Goal: Task Accomplishment & Management: Complete application form

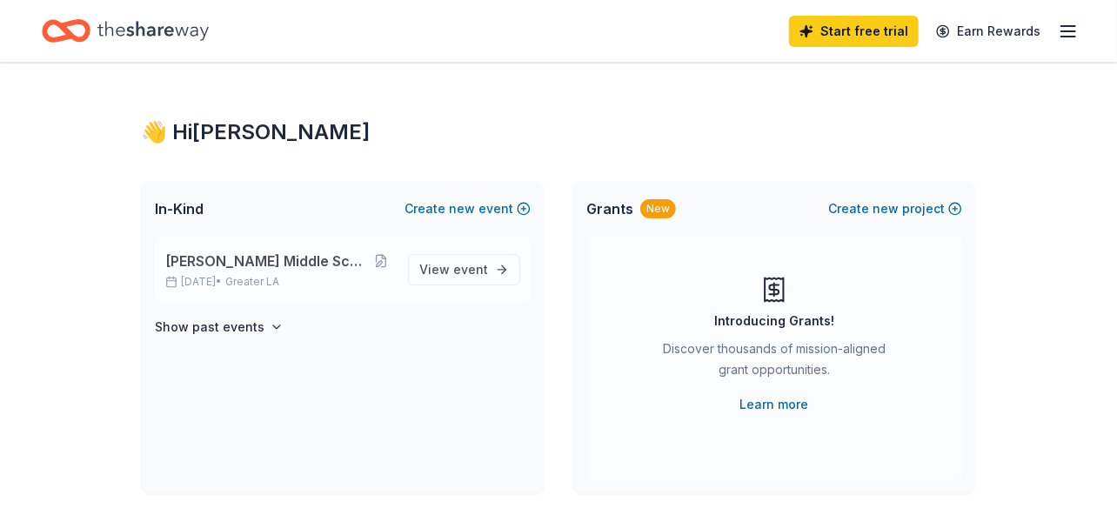
click at [305, 265] on span "[PERSON_NAME] Middle School fall Show" at bounding box center [267, 261] width 204 height 21
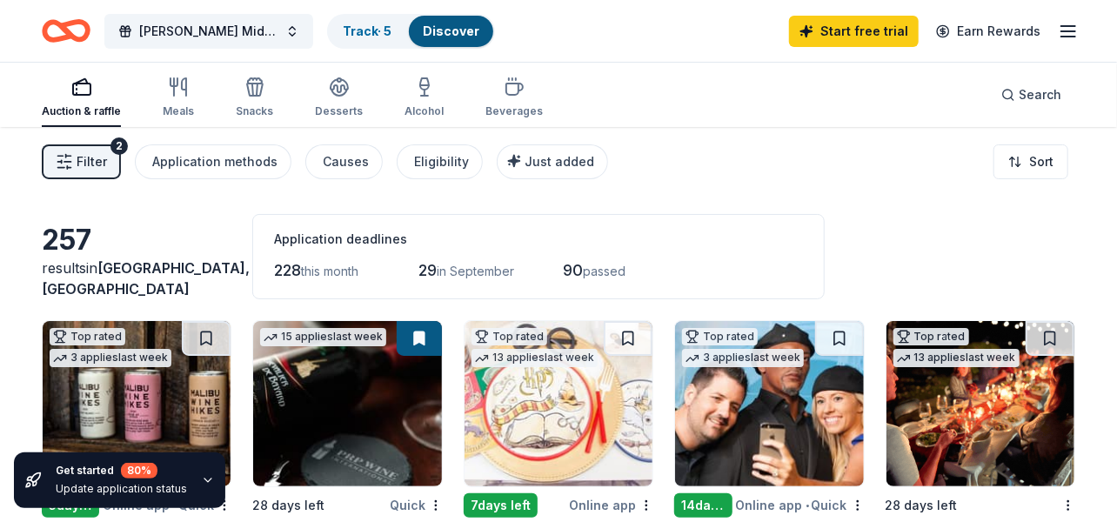
click at [87, 100] on div "Auction & raffle" at bounding box center [81, 98] width 79 height 42
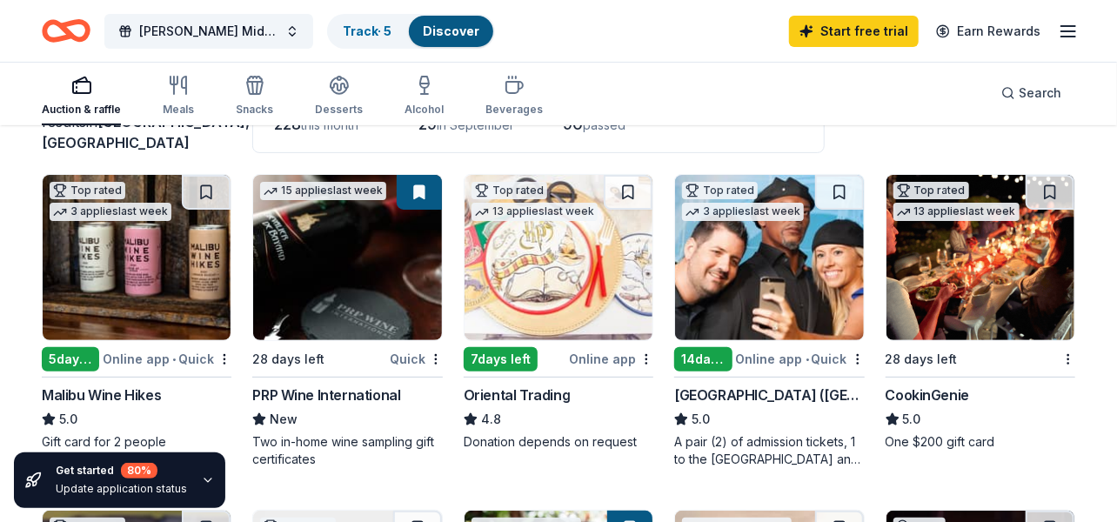
scroll to position [174, 0]
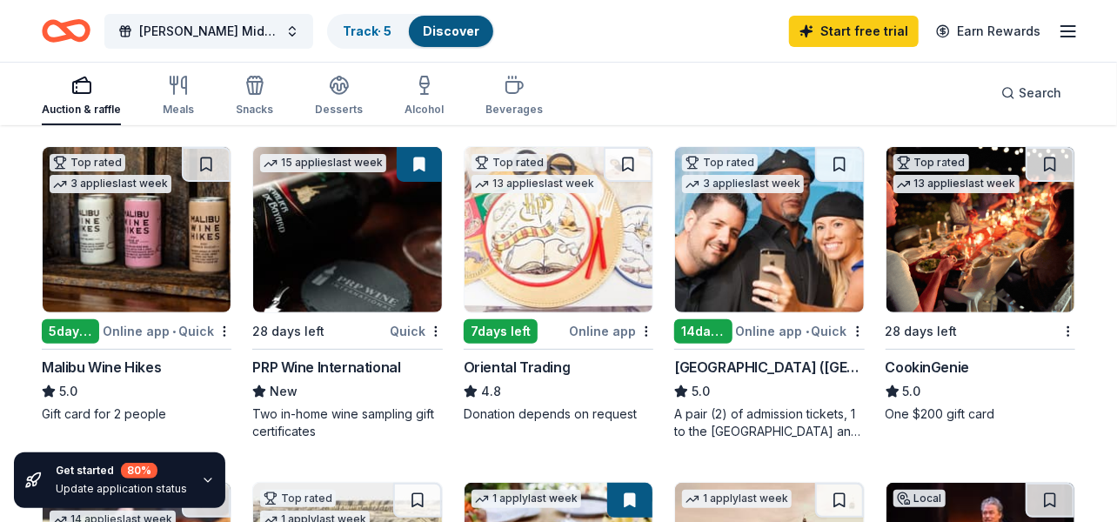
click at [734, 276] on img at bounding box center [769, 229] width 188 height 165
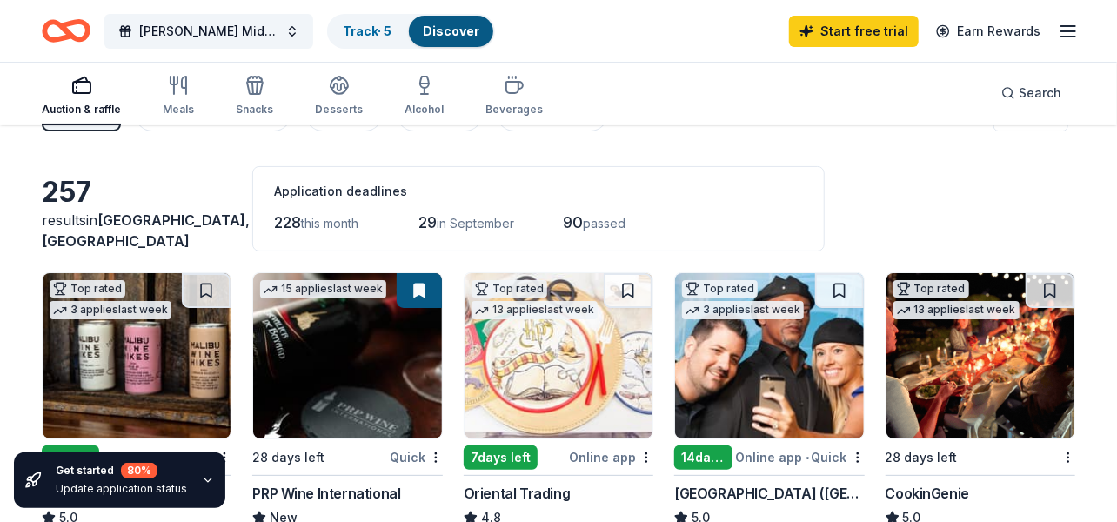
scroll to position [0, 0]
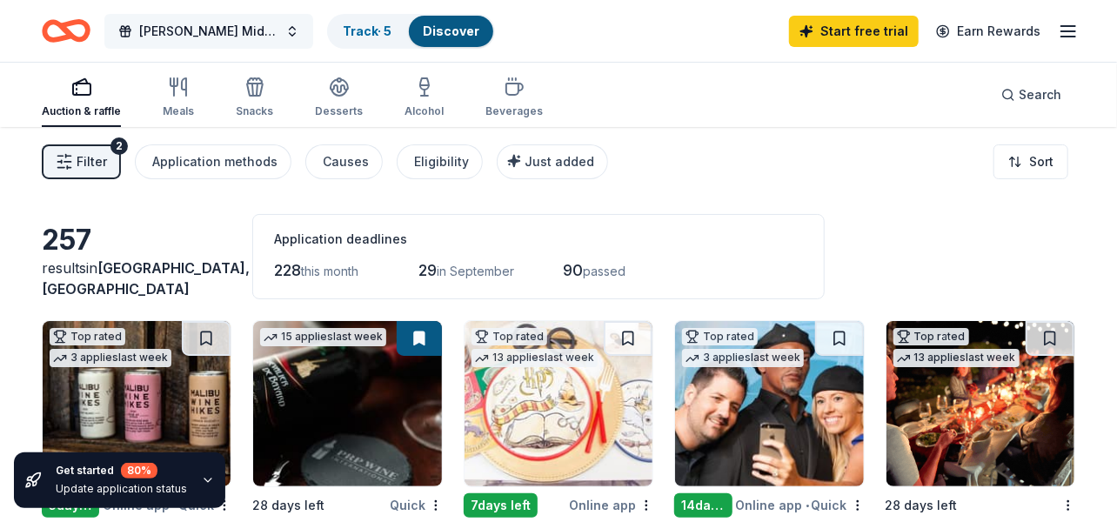
click at [273, 33] on span "[PERSON_NAME] Middle School fall Show" at bounding box center [208, 31] width 139 height 21
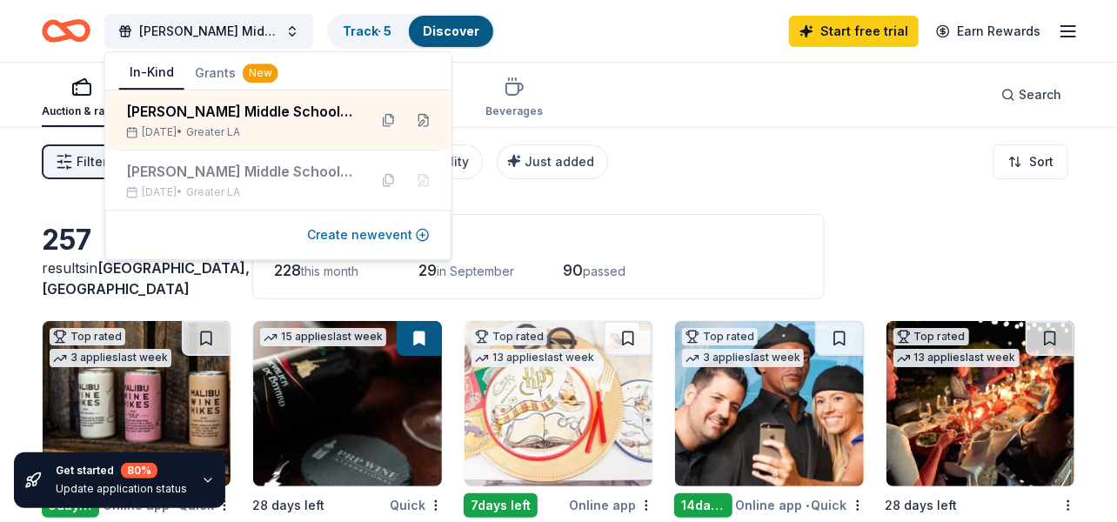
click at [368, 236] on button "Create new event" at bounding box center [368, 235] width 123 height 21
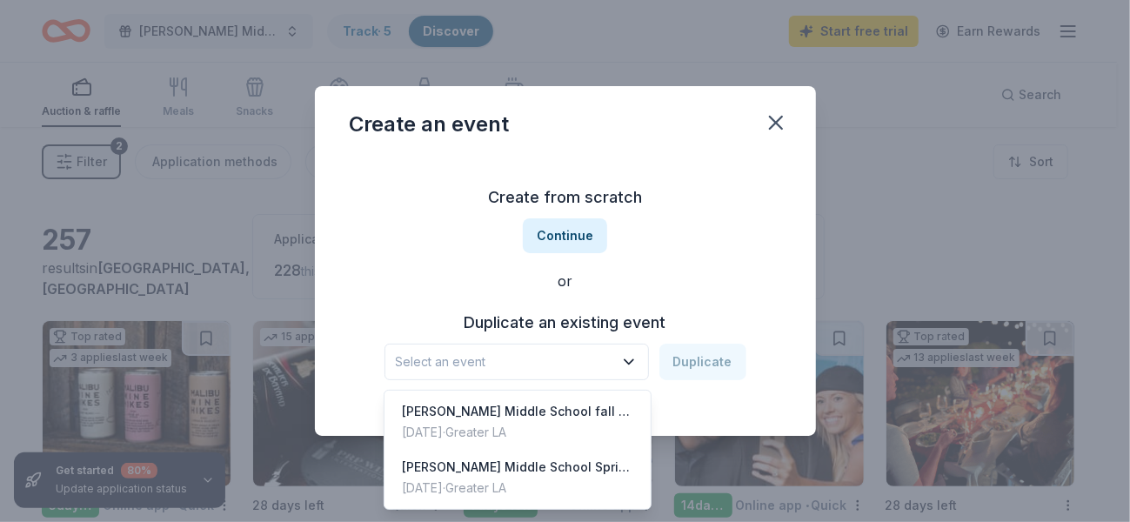
click at [636, 363] on icon "button" at bounding box center [628, 361] width 17 height 17
click at [527, 422] on div "Sep 26, 2025 · Greater LA" at bounding box center [517, 432] width 231 height 21
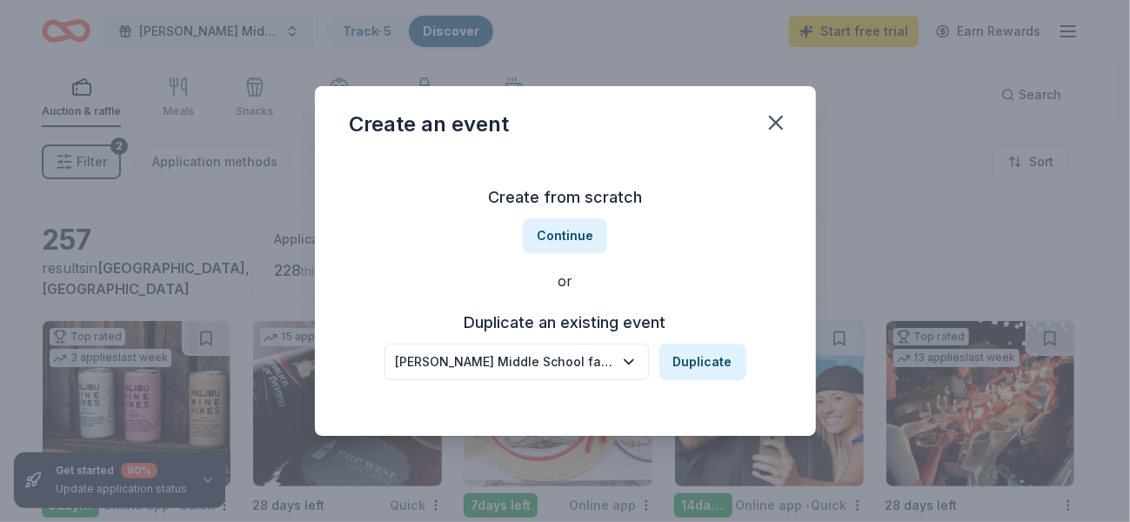
click at [630, 361] on icon "button" at bounding box center [629, 362] width 9 height 4
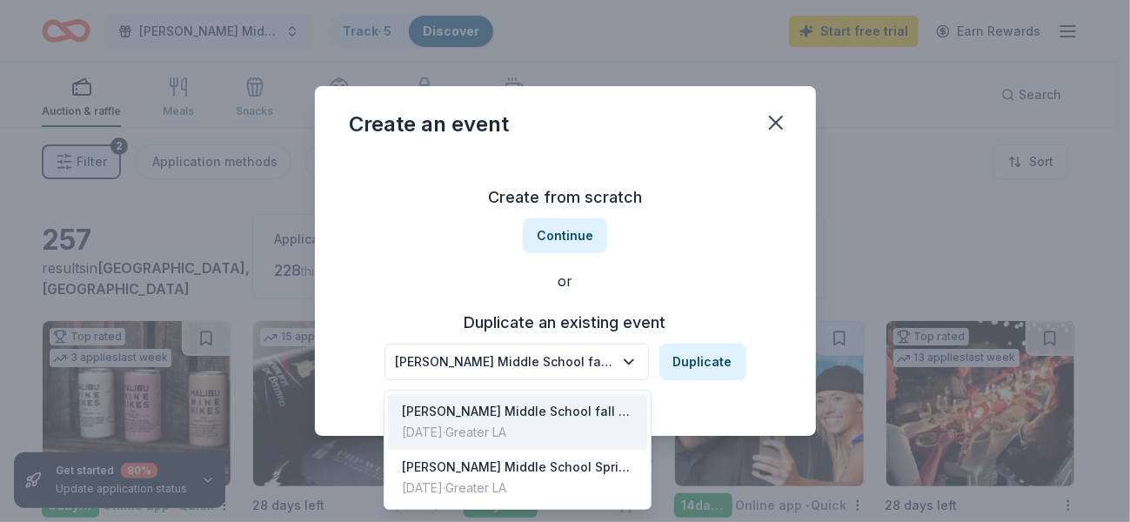
click at [580, 411] on div "[PERSON_NAME] Middle School fall Show" at bounding box center [517, 411] width 231 height 21
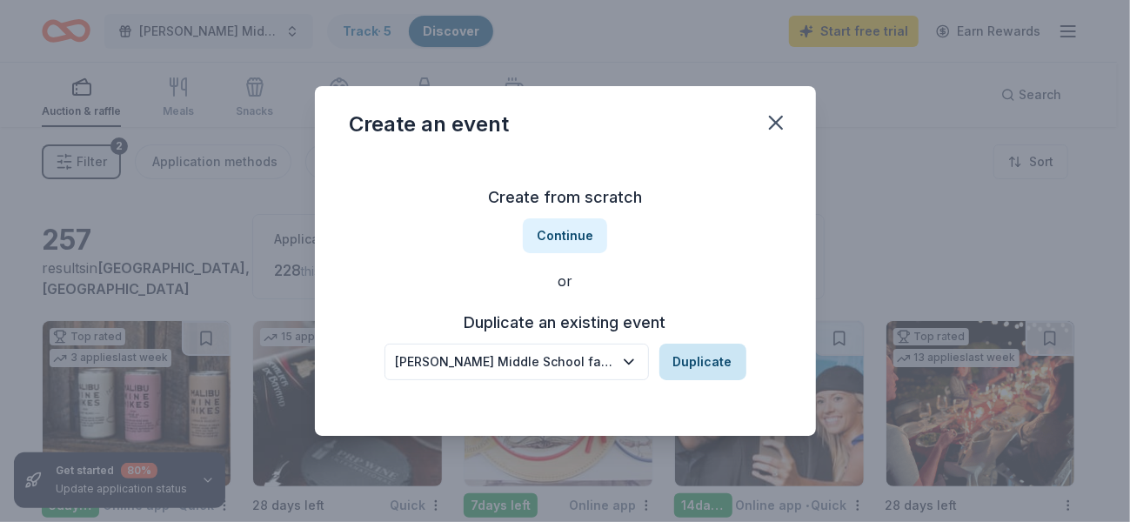
click at [700, 365] on button "Duplicate" at bounding box center [703, 362] width 87 height 37
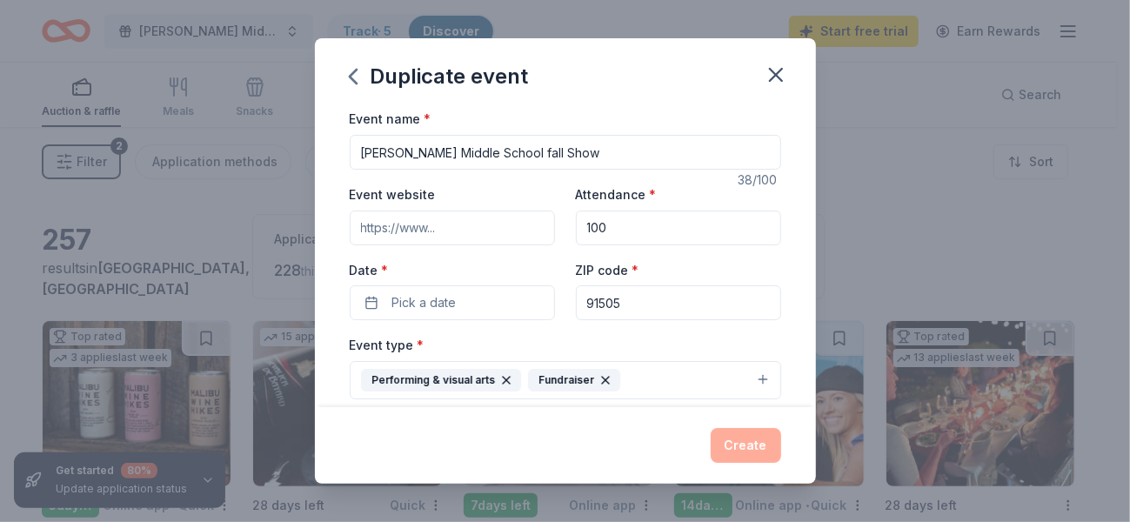
click at [459, 221] on input "Event website" at bounding box center [452, 228] width 205 height 35
click at [480, 309] on button "Pick a date" at bounding box center [452, 302] width 205 height 35
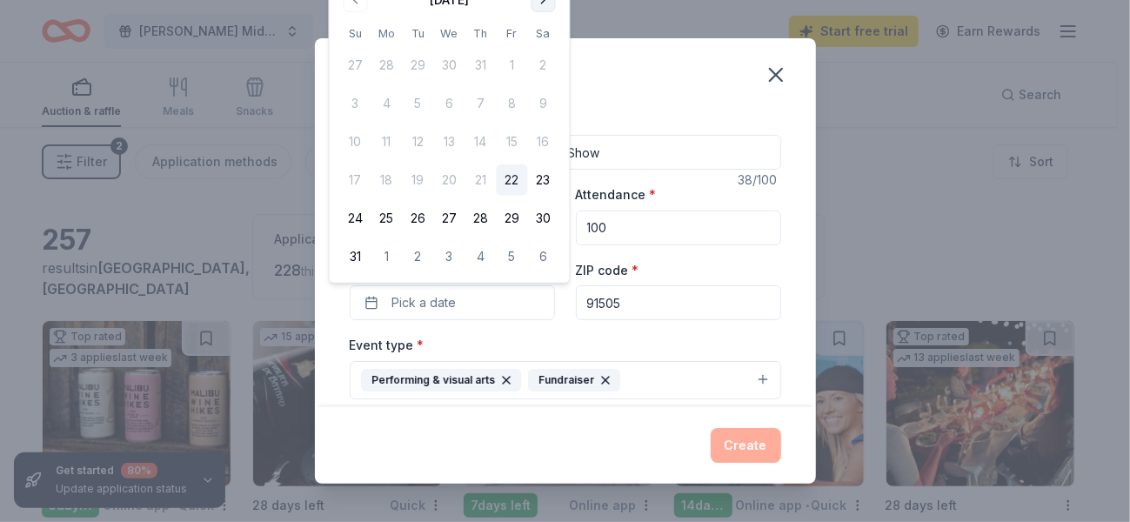
click at [542, 2] on button "Go to next month" at bounding box center [544, 0] width 24 height 24
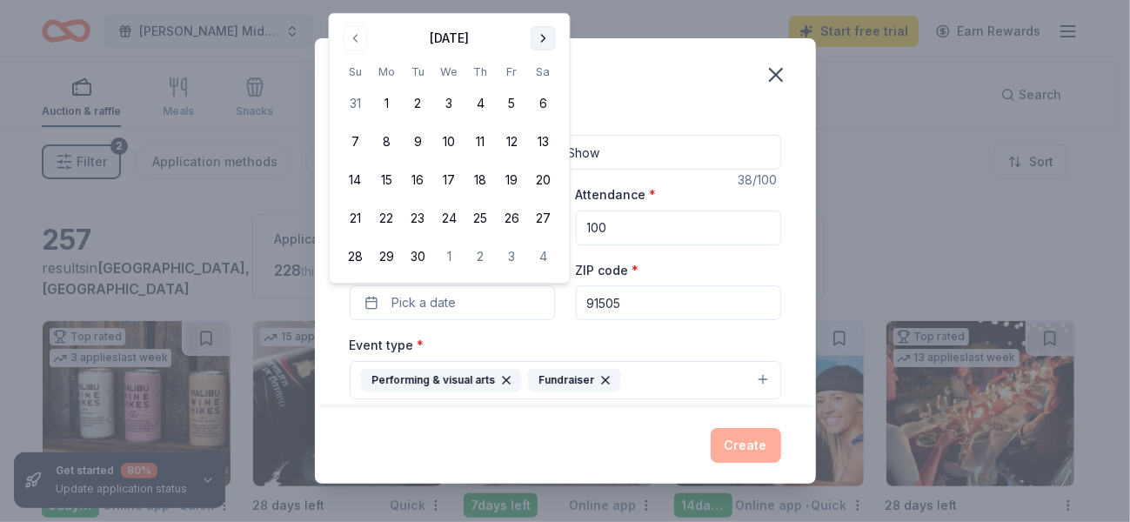
click at [542, 2] on div "Duplicate event Event name * Luther Burbank Middle School fall Show 38 /100 Eve…" at bounding box center [565, 261] width 1130 height 522
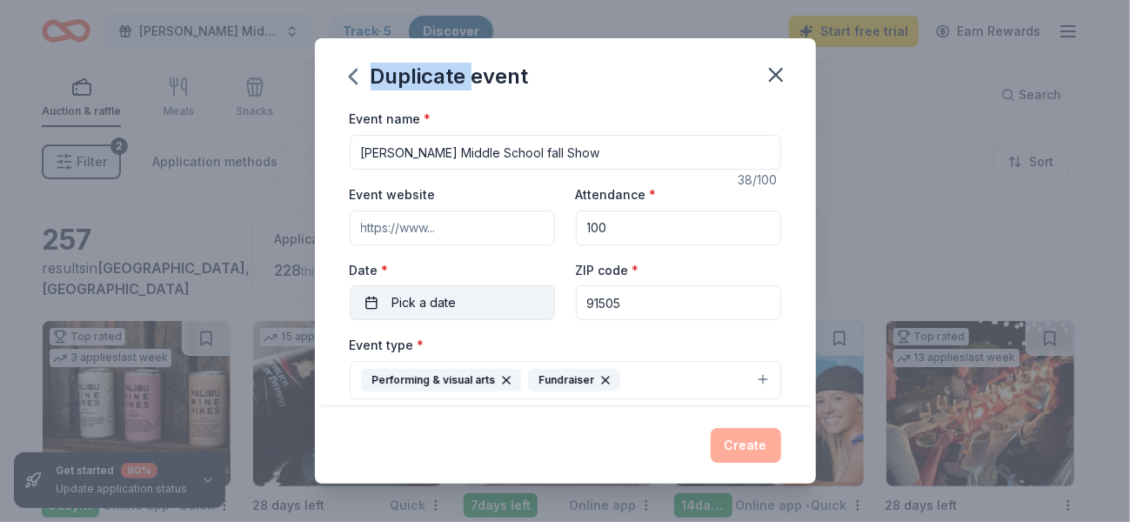
click at [464, 310] on button "Pick a date" at bounding box center [452, 302] width 205 height 35
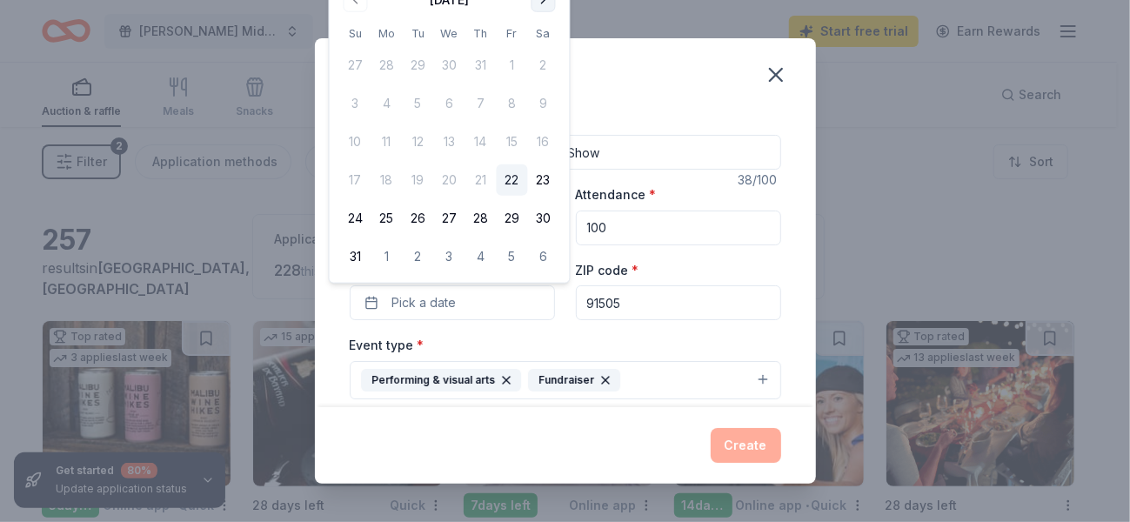
click at [545, 7] on button "Go to next month" at bounding box center [544, 0] width 24 height 24
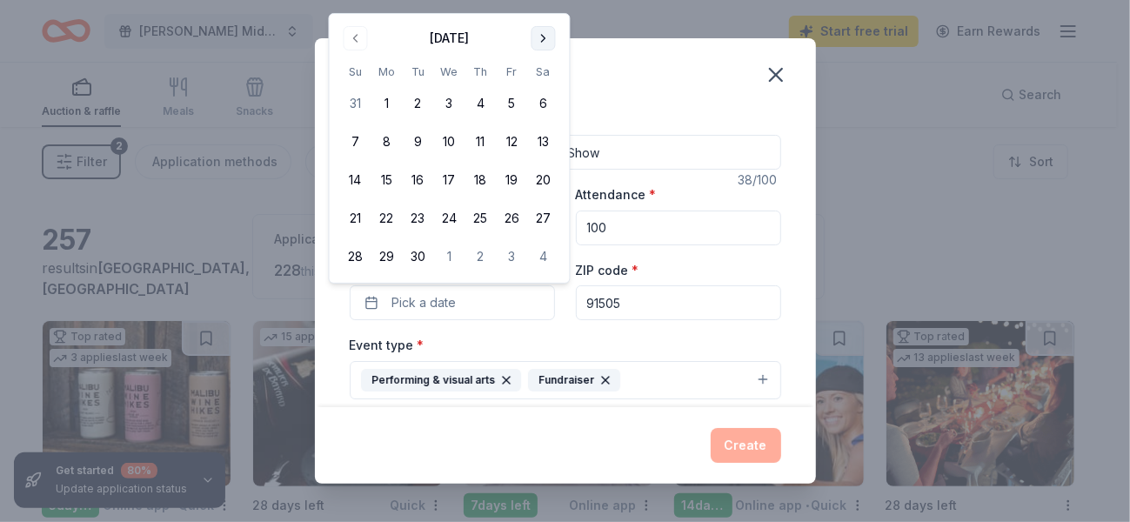
click at [541, 34] on button "Go to next month" at bounding box center [544, 38] width 24 height 24
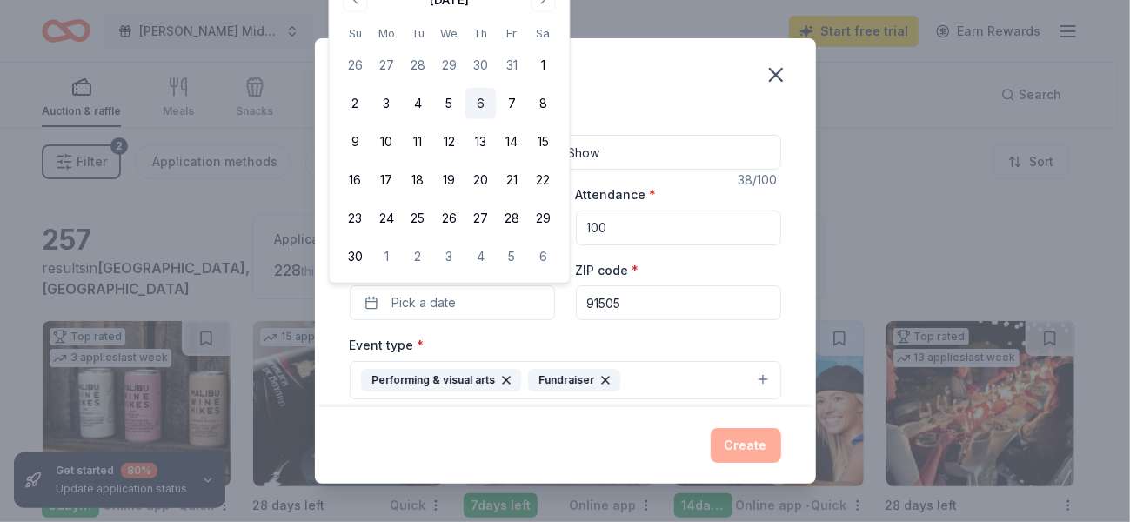
drag, startPoint x: 541, startPoint y: 34, endPoint x: 479, endPoint y: 105, distance: 94.4
click at [479, 105] on button "6" at bounding box center [481, 103] width 31 height 31
click at [581, 333] on div "Event name * Luther Burbank Middle School fall Show 38 /100 Event website Atten…" at bounding box center [566, 512] width 432 height 808
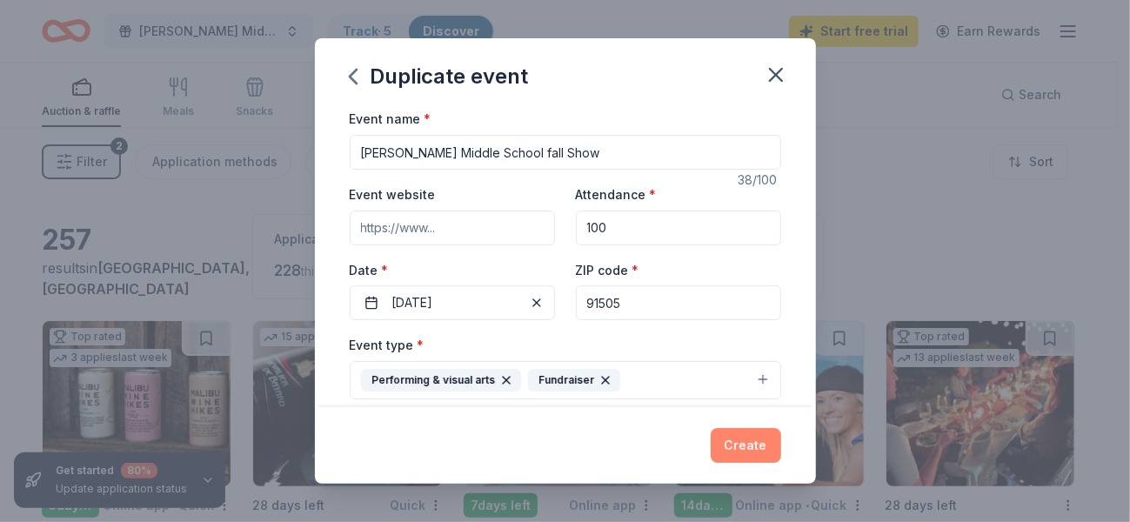
click at [754, 446] on button "Create" at bounding box center [746, 445] width 70 height 35
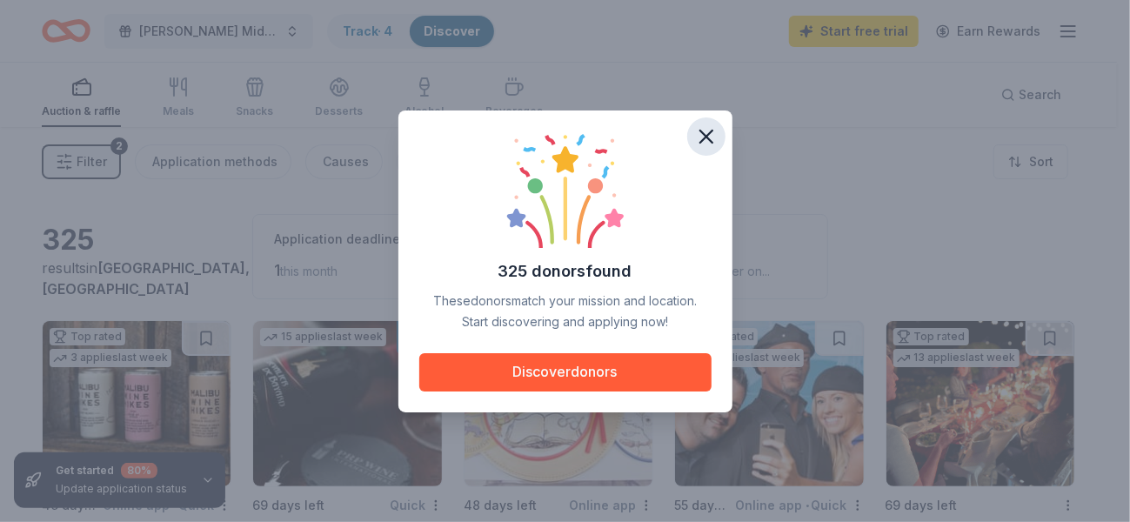
click at [707, 141] on icon "button" at bounding box center [706, 136] width 24 height 24
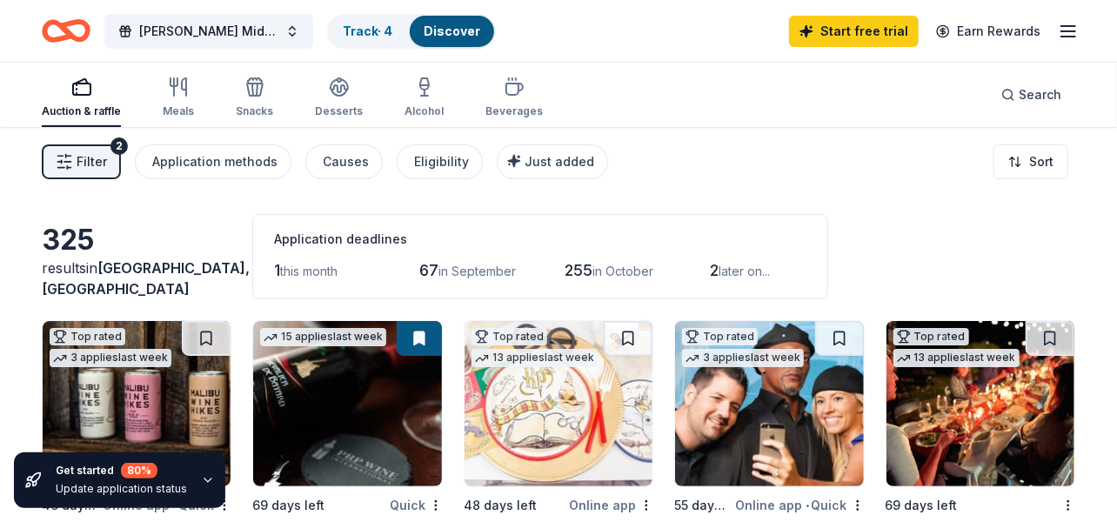
click at [752, 410] on img at bounding box center [769, 403] width 188 height 165
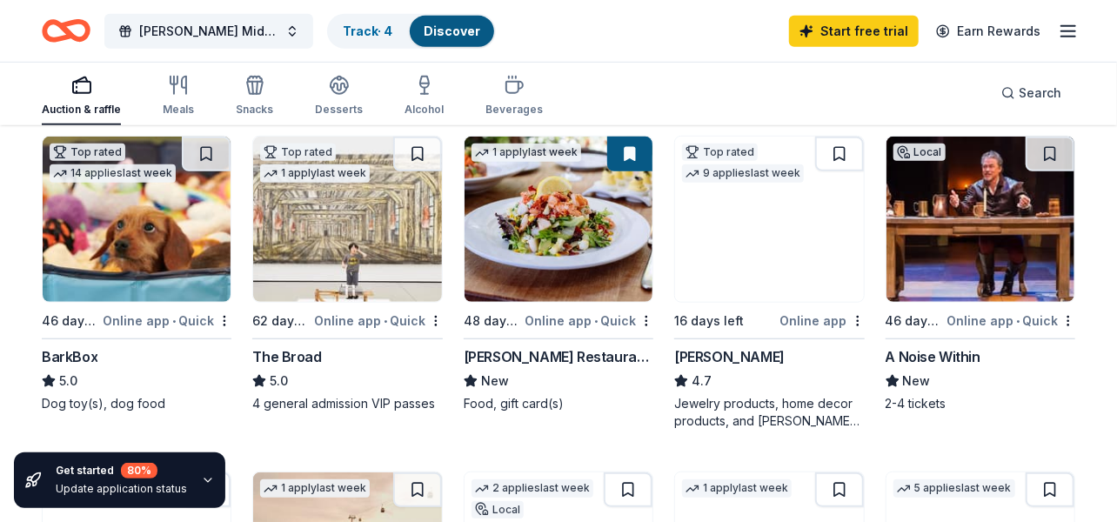
scroll to position [522, 0]
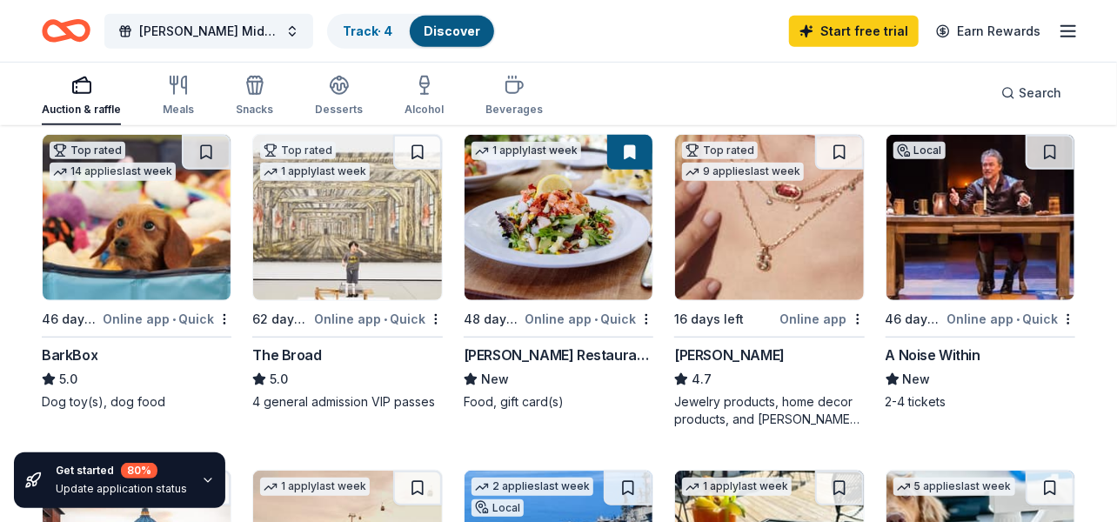
click at [332, 273] on img at bounding box center [347, 217] width 188 height 165
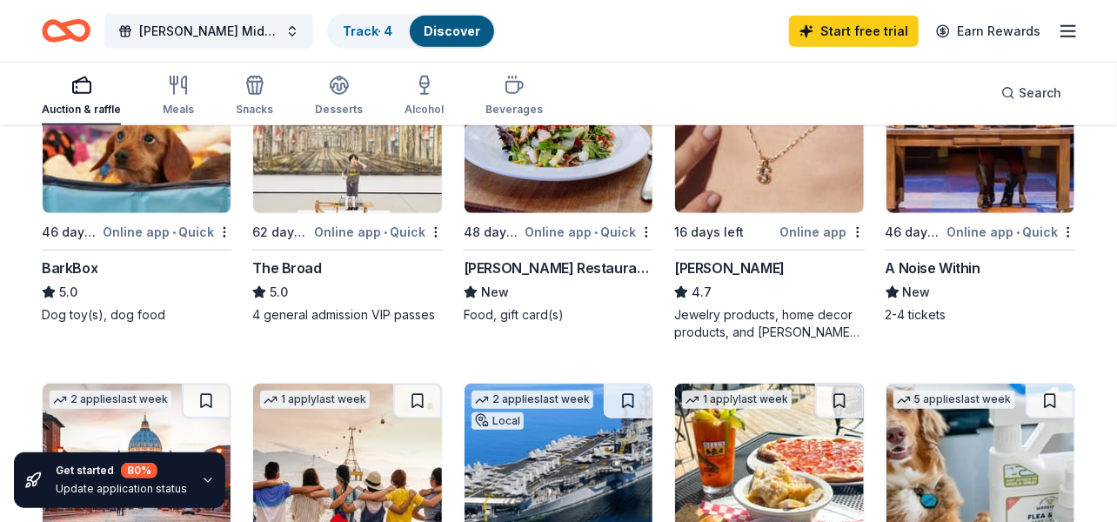
click at [983, 177] on img at bounding box center [981, 130] width 188 height 165
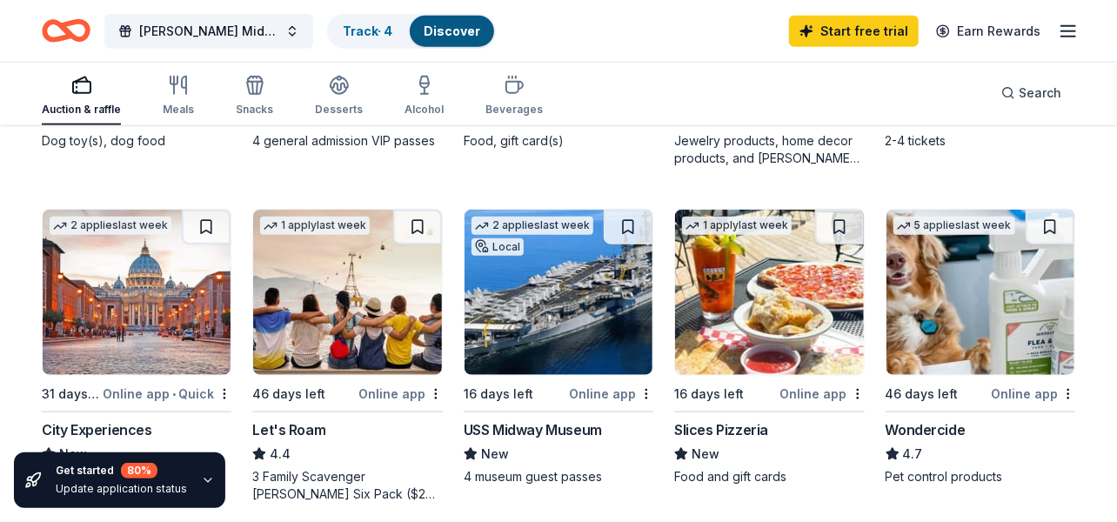
scroll to position [870, 0]
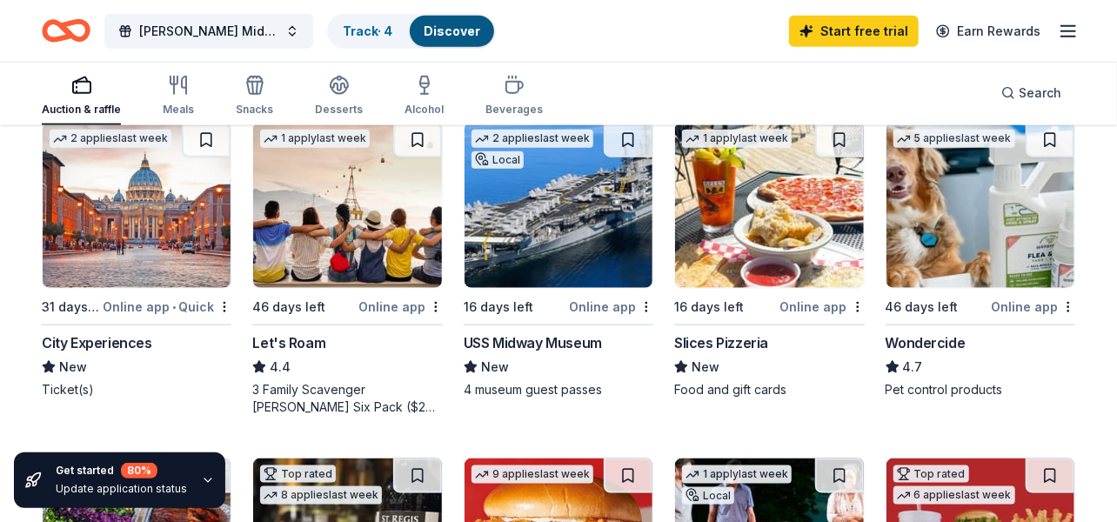
click at [143, 198] on img at bounding box center [137, 205] width 188 height 165
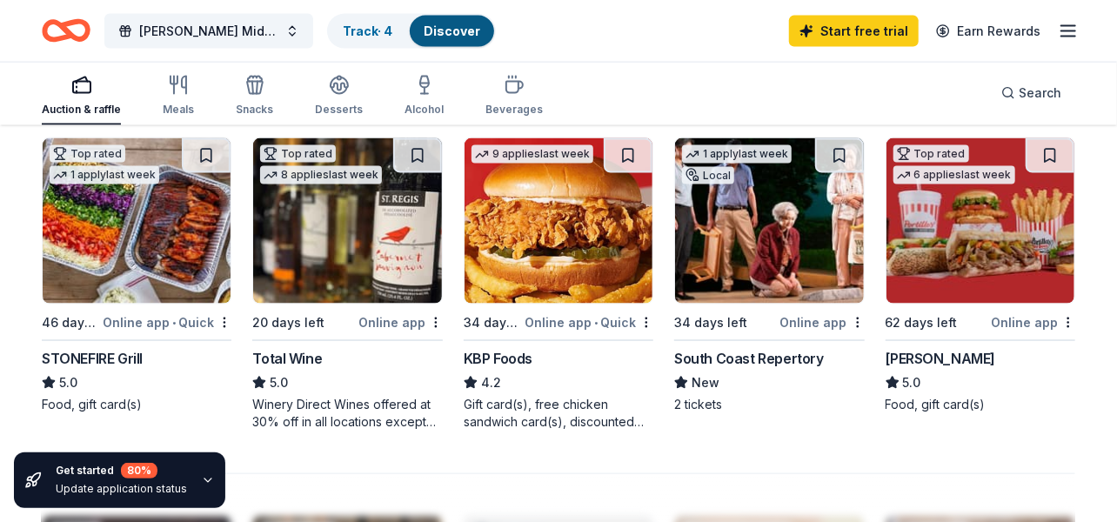
scroll to position [1218, 0]
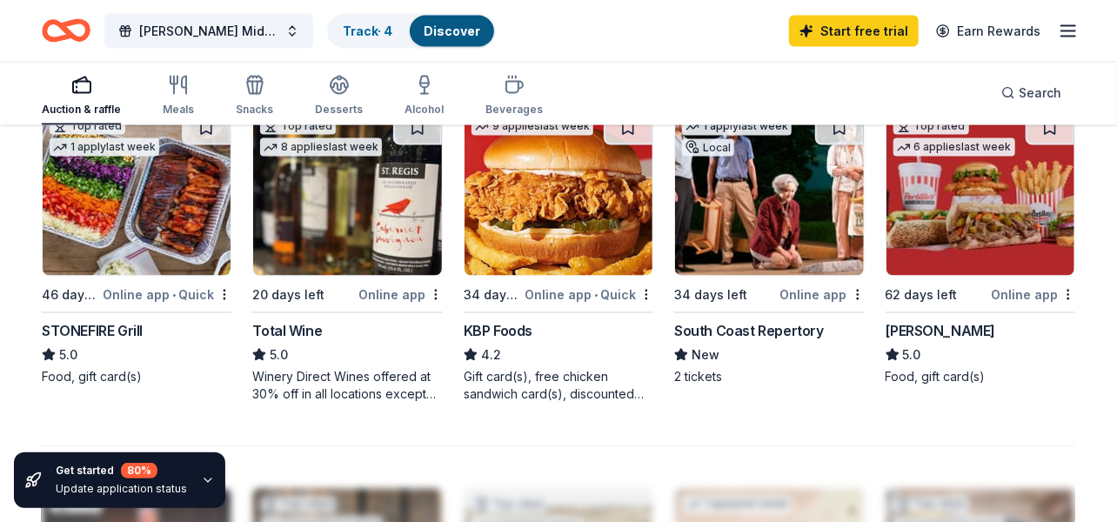
click at [218, 222] on img at bounding box center [137, 193] width 188 height 165
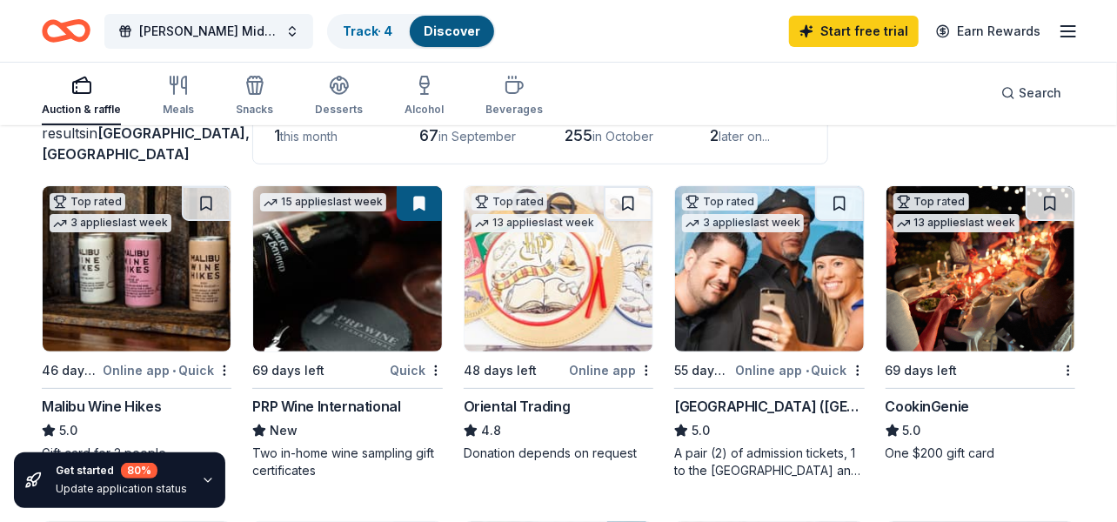
scroll to position [0, 0]
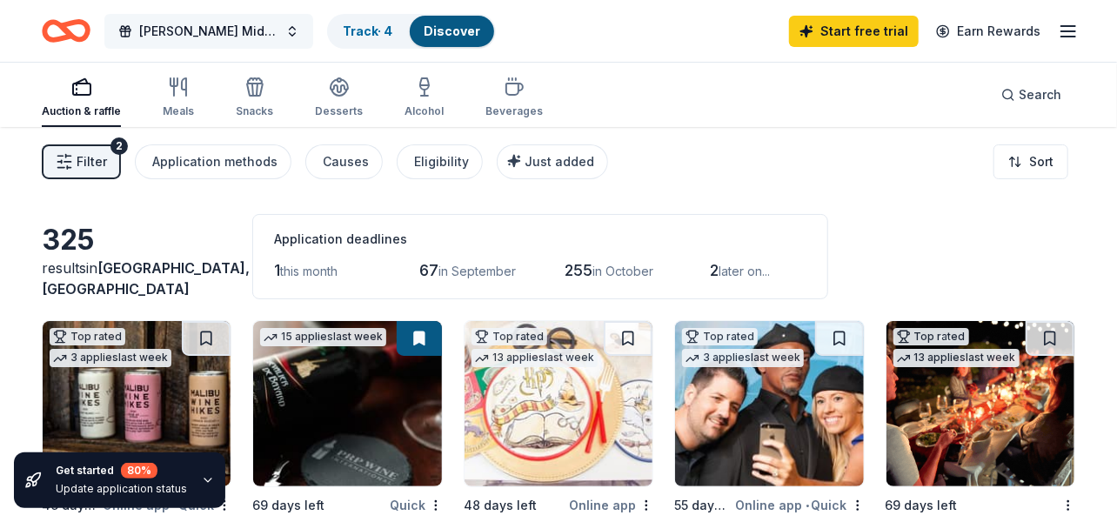
click at [225, 37] on span "[PERSON_NAME] Middle School fall Show" at bounding box center [208, 31] width 139 height 21
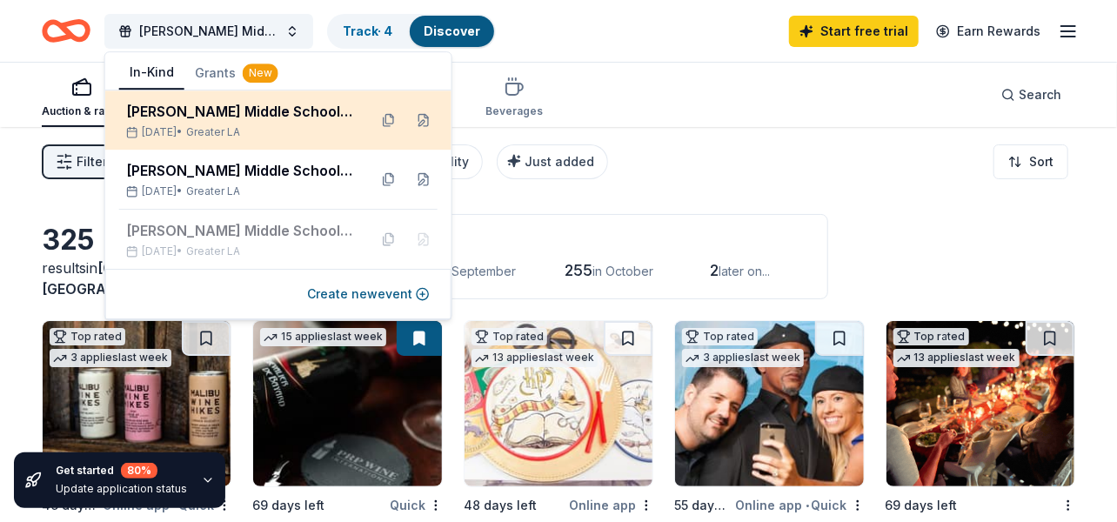
click at [215, 111] on div "[PERSON_NAME] Middle School fall Show" at bounding box center [240, 111] width 228 height 21
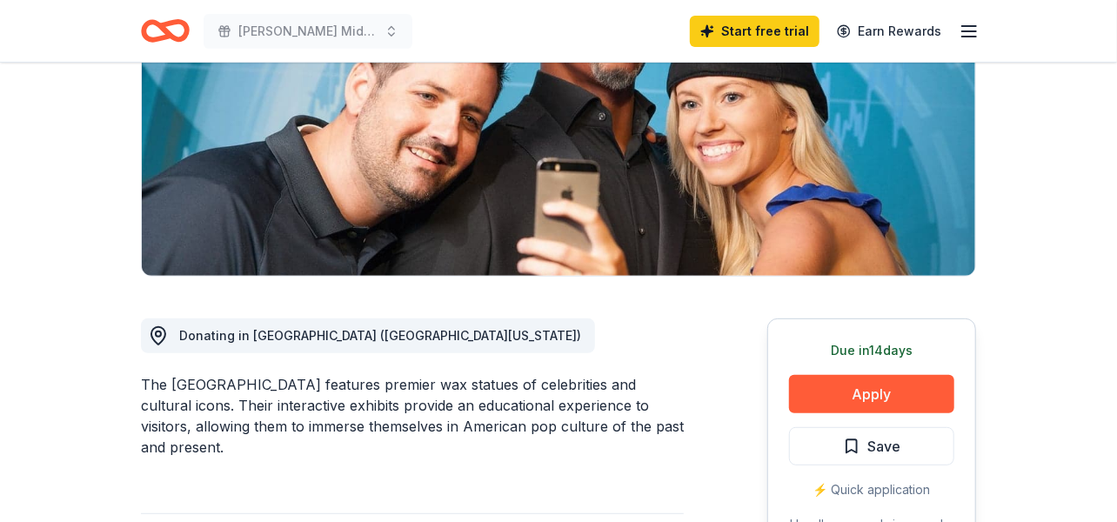
scroll to position [348, 0]
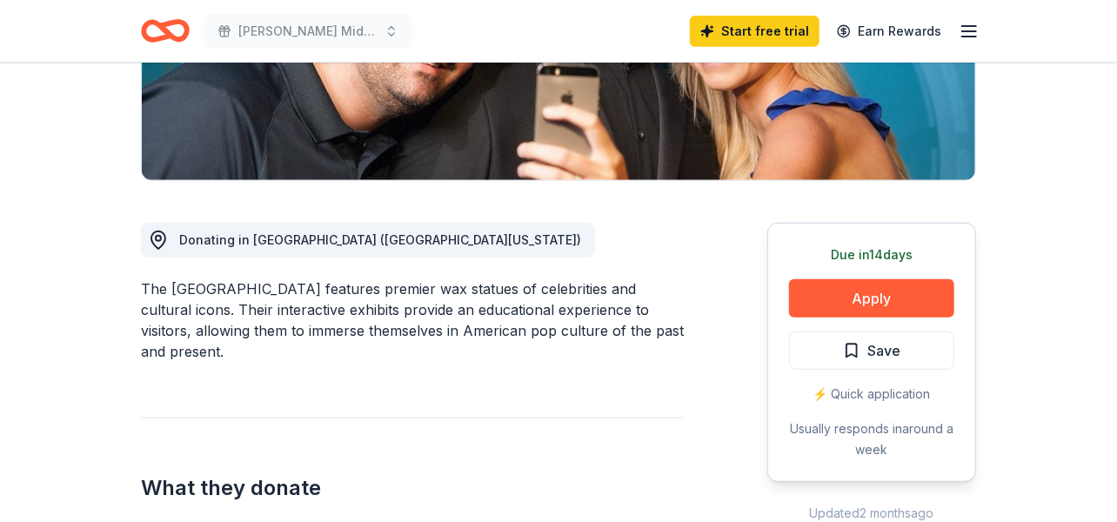
click at [874, 392] on div "⚡️ Quick application" at bounding box center [871, 394] width 165 height 21
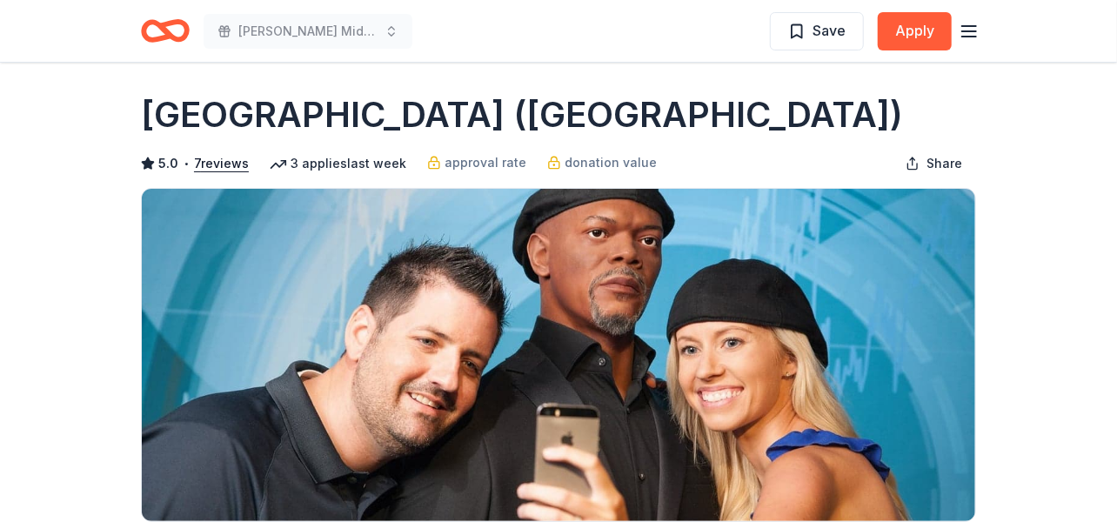
scroll to position [0, 0]
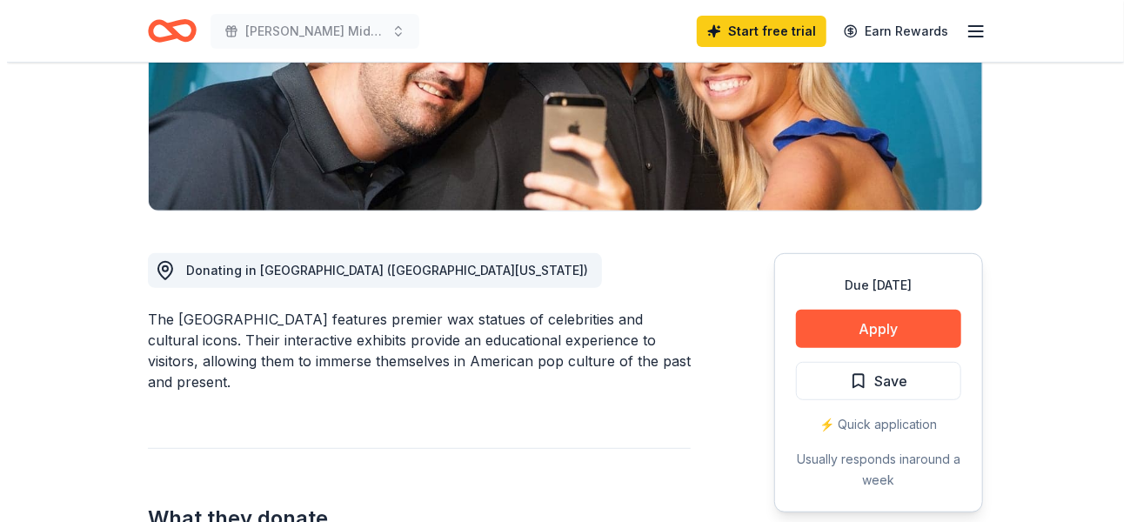
scroll to position [348, 0]
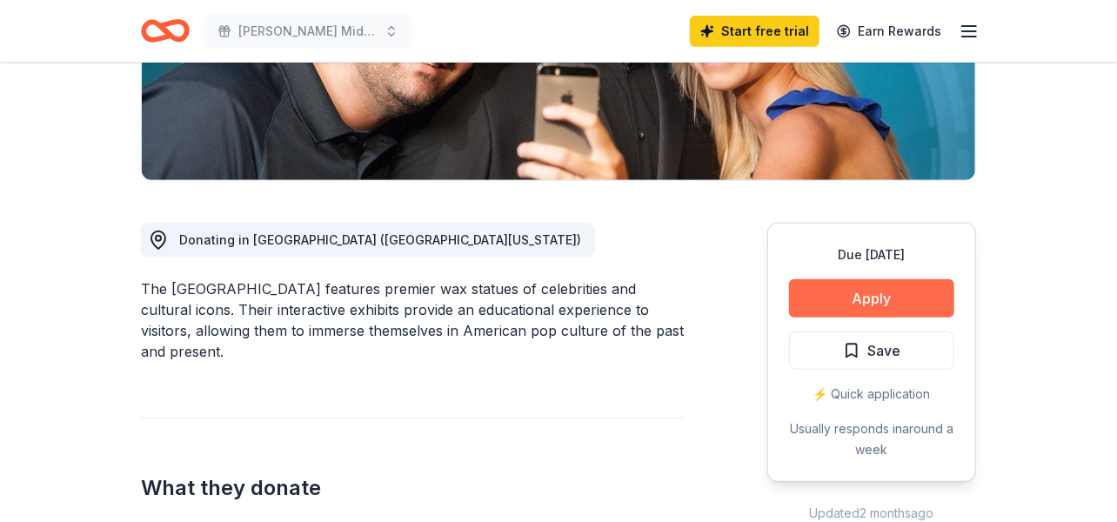
click at [883, 285] on button "Apply" at bounding box center [871, 298] width 165 height 38
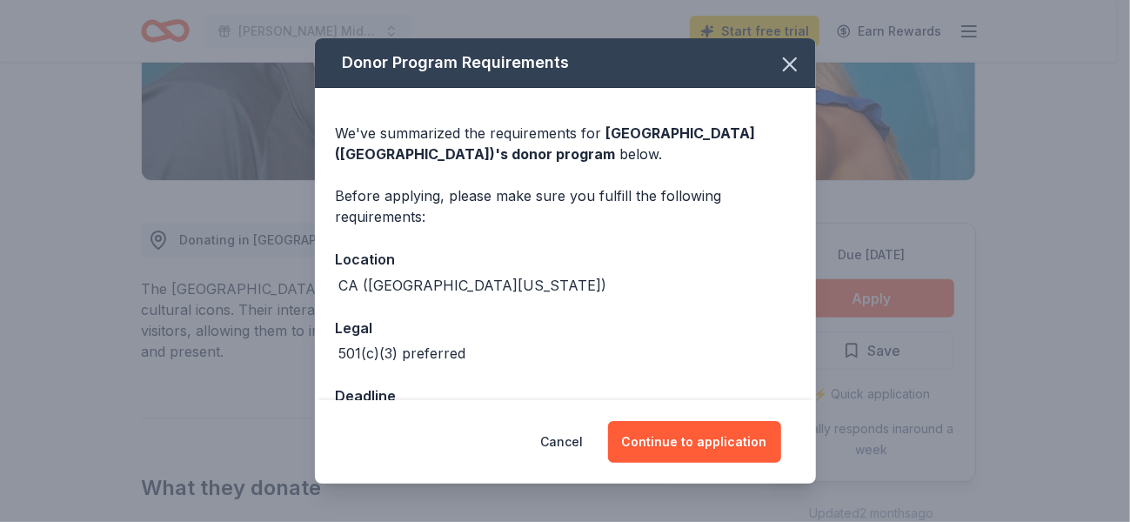
scroll to position [56, 0]
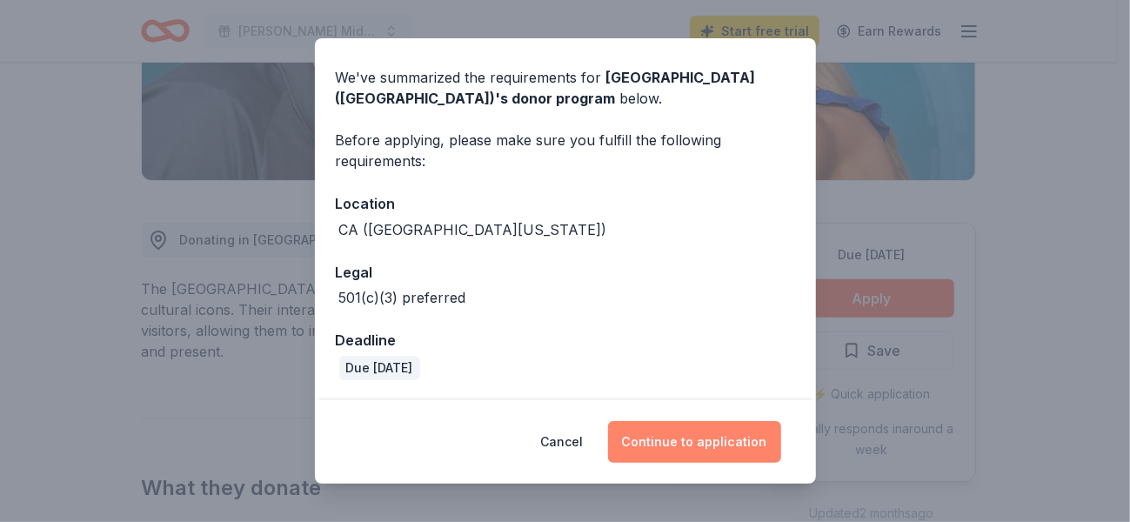
click at [690, 446] on button "Continue to application" at bounding box center [694, 442] width 173 height 42
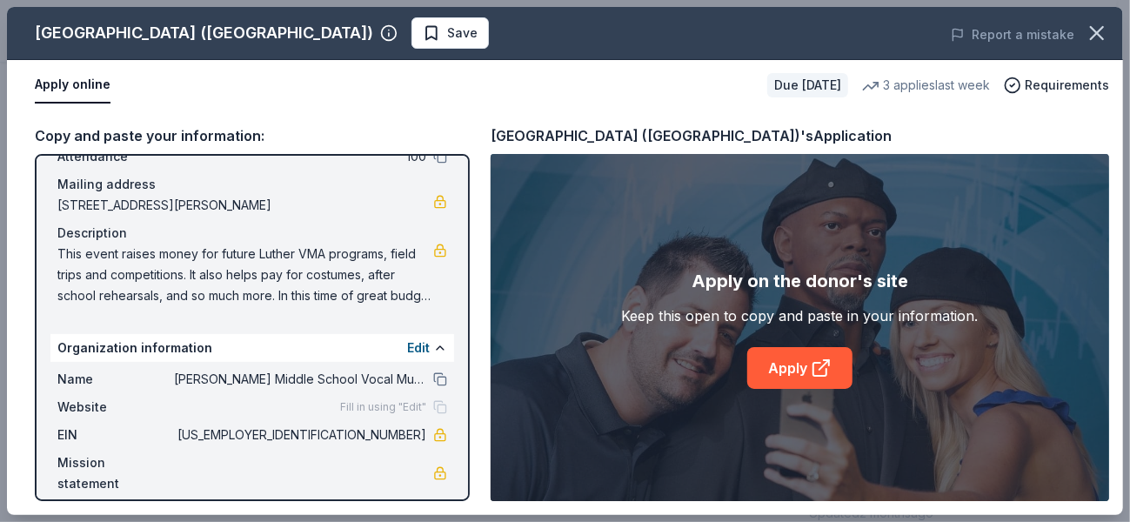
scroll to position [127, 0]
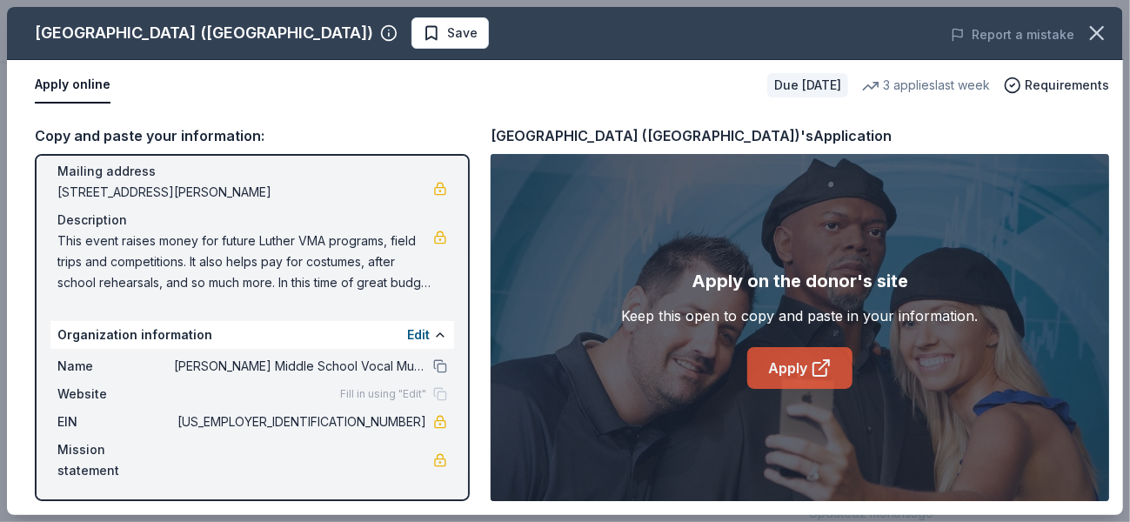
click at [802, 374] on link "Apply" at bounding box center [799, 368] width 105 height 42
drag, startPoint x: 337, startPoint y: 419, endPoint x: 406, endPoint y: 418, distance: 68.7
click at [406, 418] on span "95-6000418" at bounding box center [300, 422] width 252 height 21
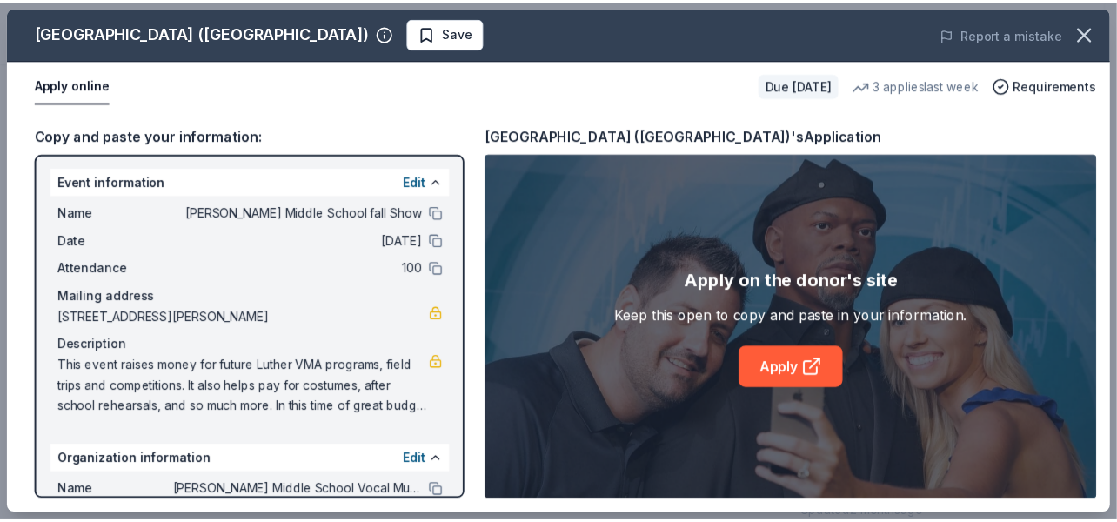
scroll to position [0, 0]
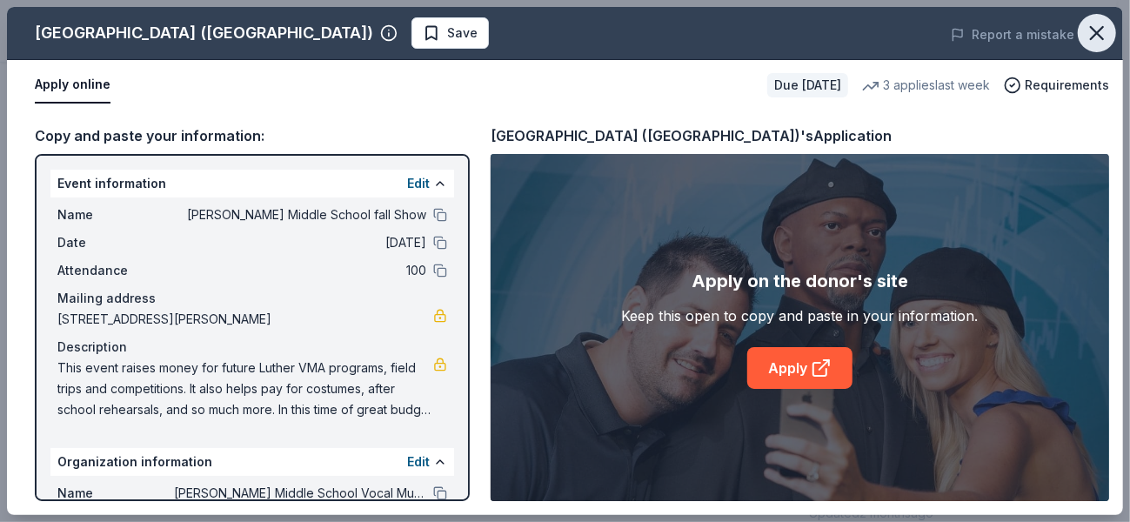
click at [1097, 36] on icon "button" at bounding box center [1097, 33] width 24 height 24
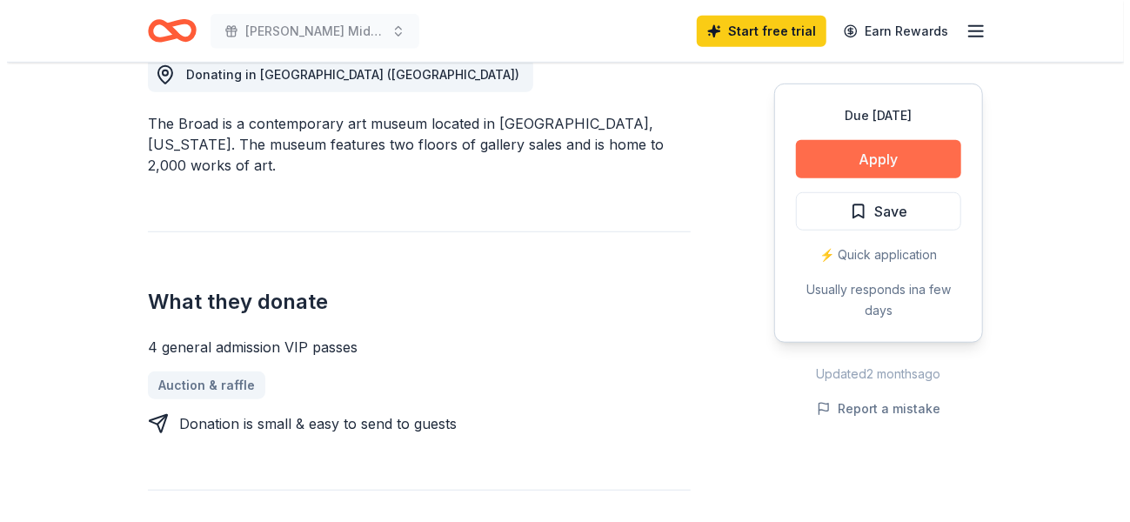
scroll to position [522, 0]
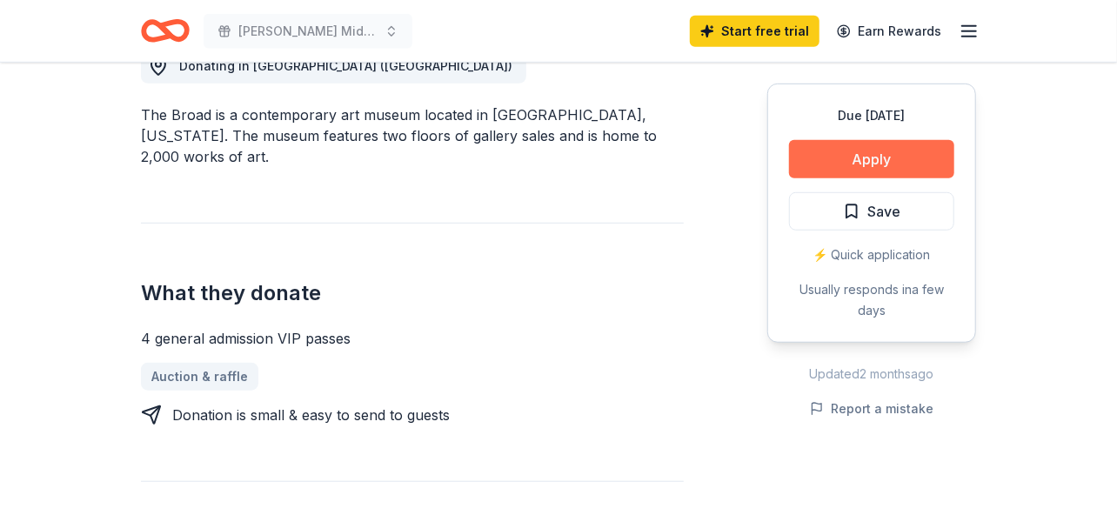
click at [875, 150] on button "Apply" at bounding box center [871, 159] width 165 height 38
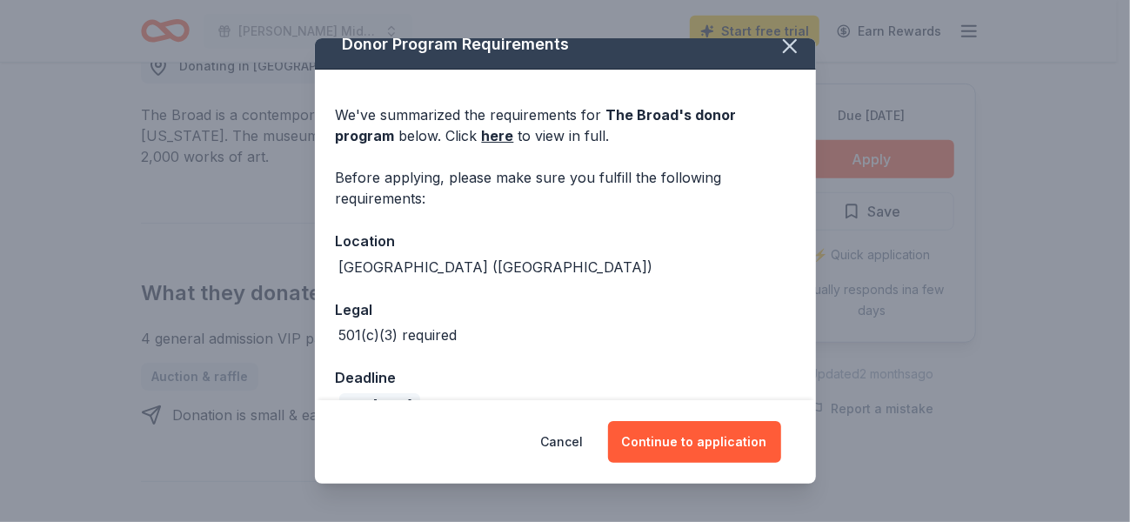
scroll to position [0, 0]
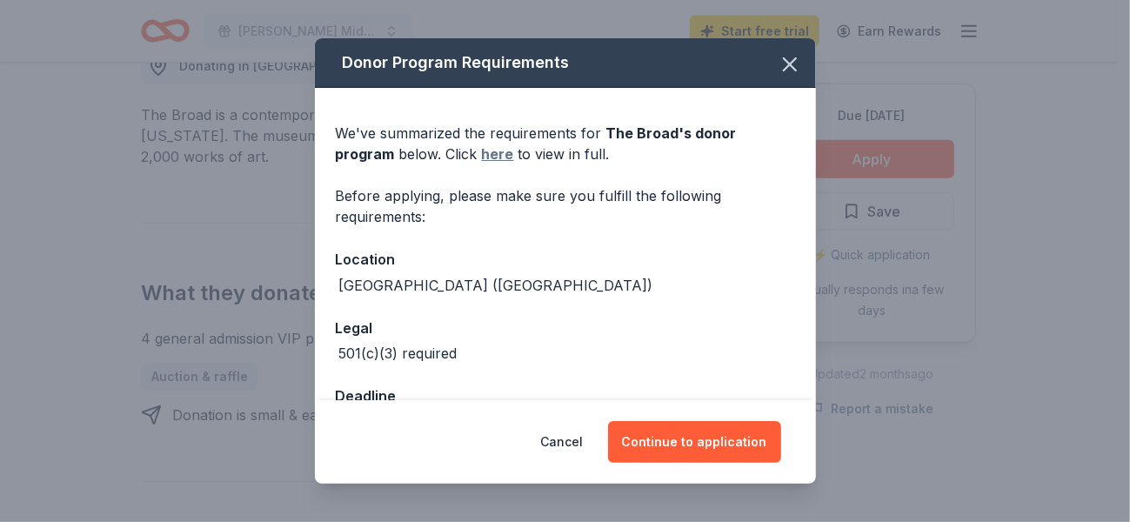
click at [499, 158] on link "here" at bounding box center [498, 154] width 32 height 21
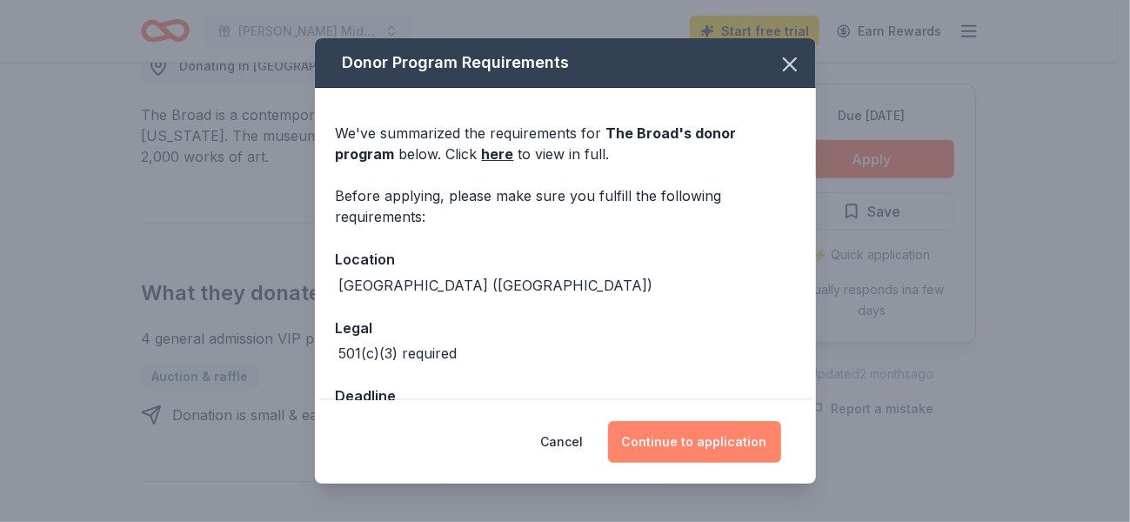
click at [707, 435] on button "Continue to application" at bounding box center [694, 442] width 173 height 42
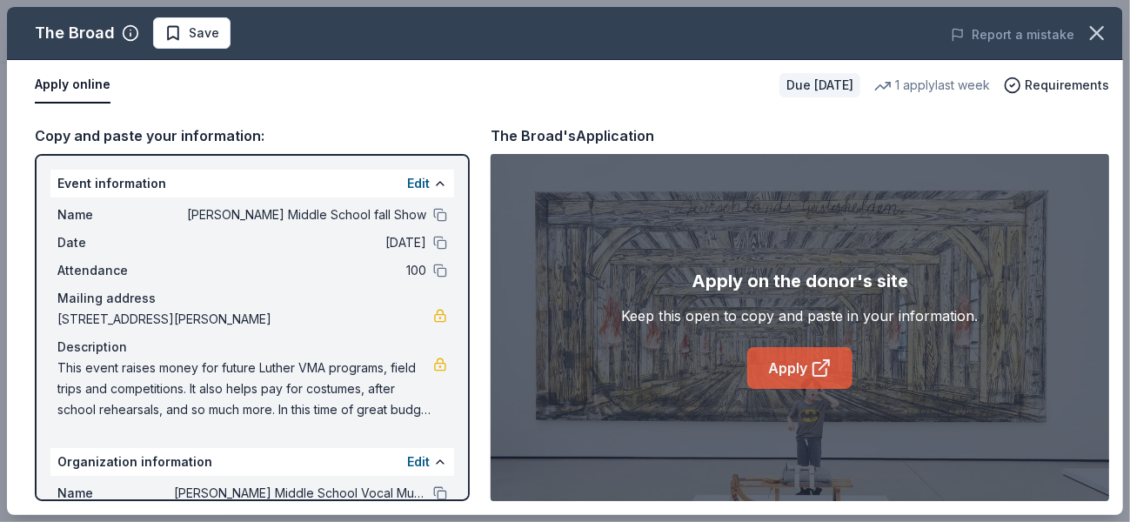
click at [790, 369] on link "Apply" at bounding box center [799, 368] width 105 height 42
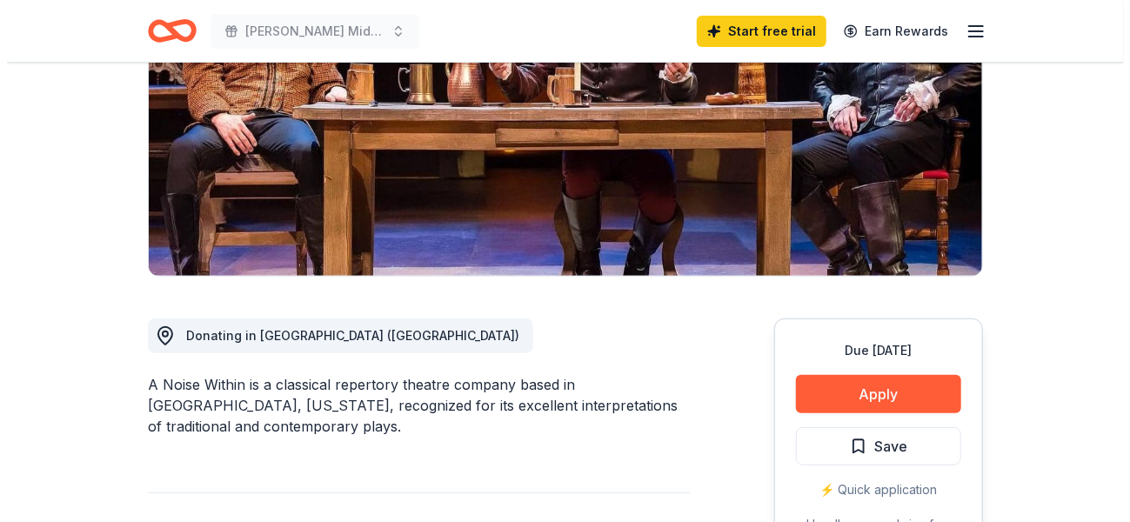
scroll to position [261, 0]
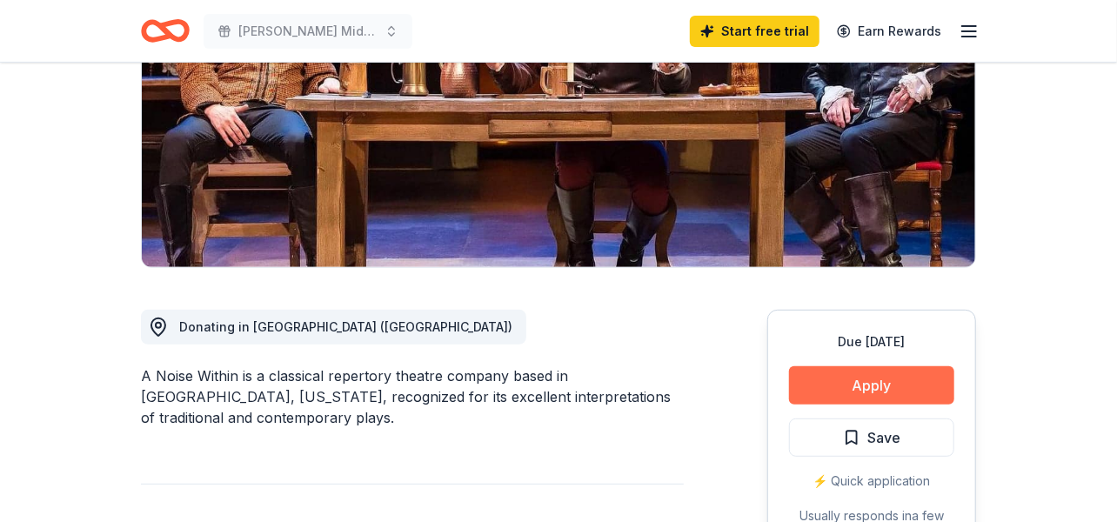
click at [859, 391] on button "Apply" at bounding box center [871, 385] width 165 height 38
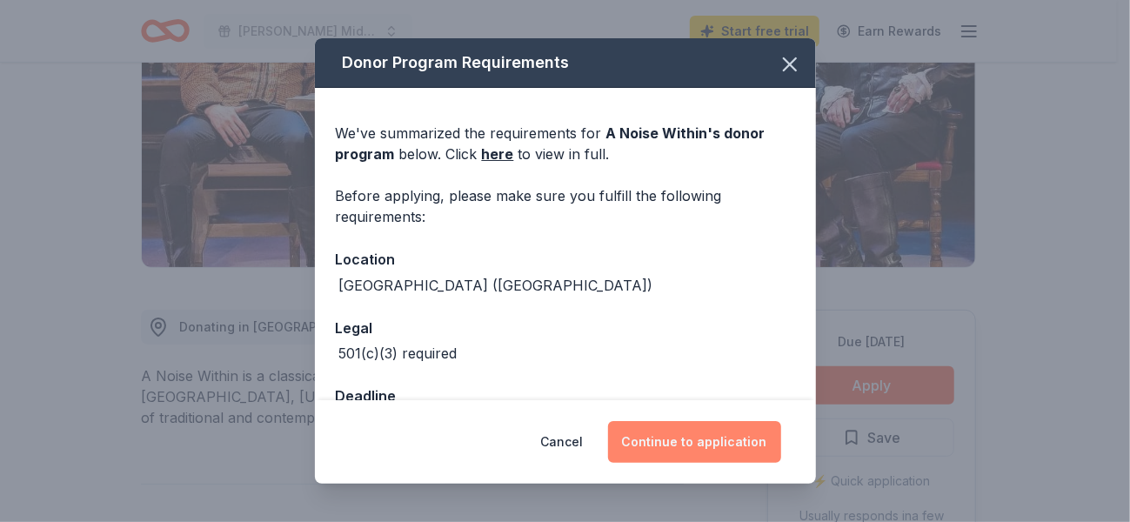
click at [700, 445] on button "Continue to application" at bounding box center [694, 442] width 173 height 42
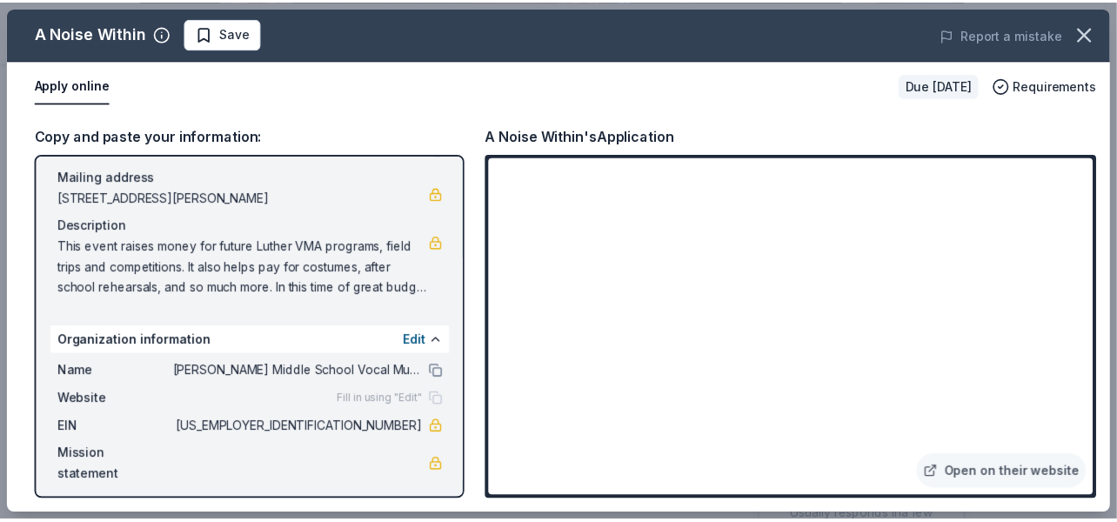
scroll to position [127, 0]
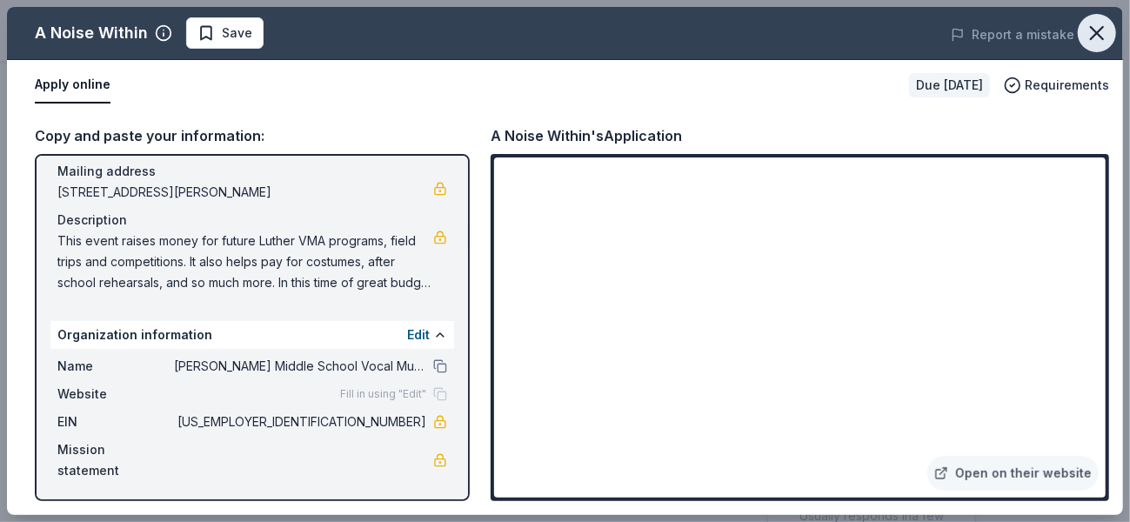
click at [1096, 35] on icon "button" at bounding box center [1097, 33] width 12 height 12
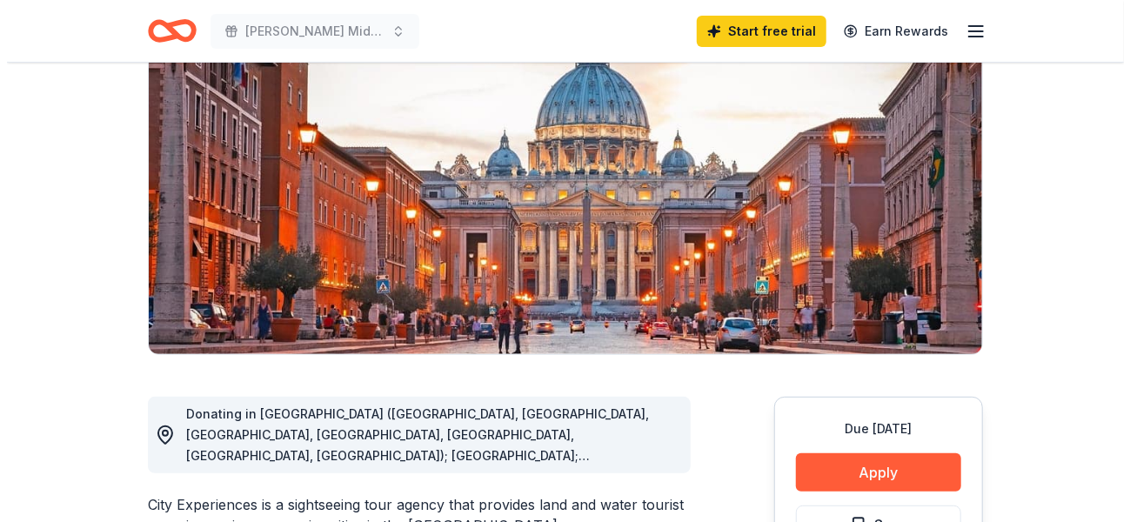
scroll to position [261, 0]
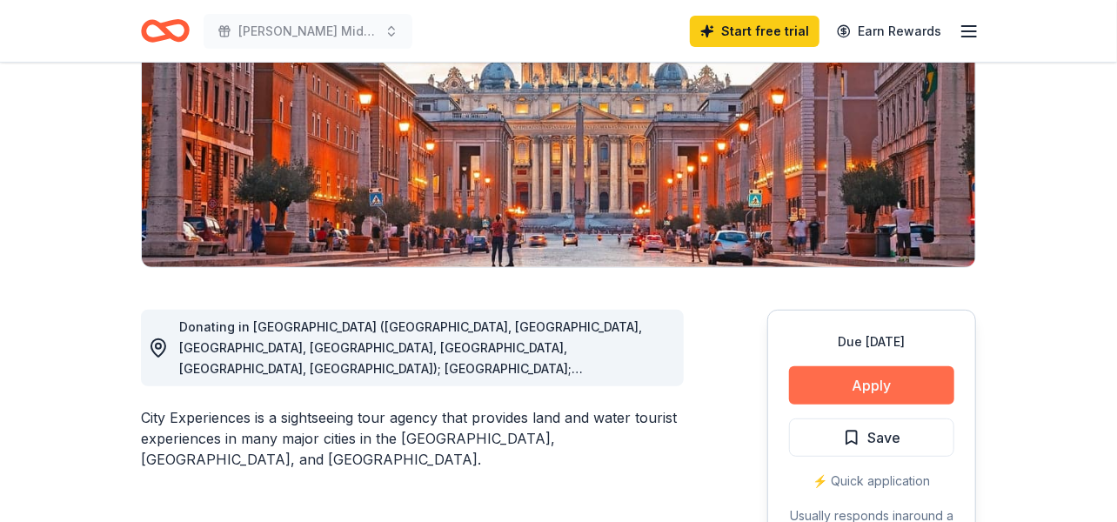
click at [865, 385] on button "Apply" at bounding box center [871, 385] width 165 height 38
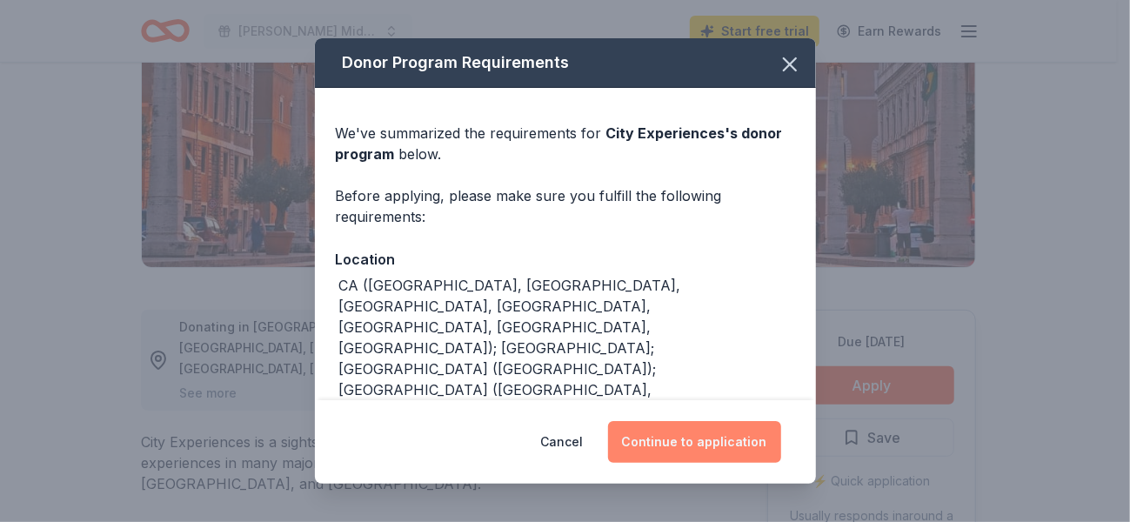
click at [715, 446] on button "Continue to application" at bounding box center [694, 442] width 173 height 42
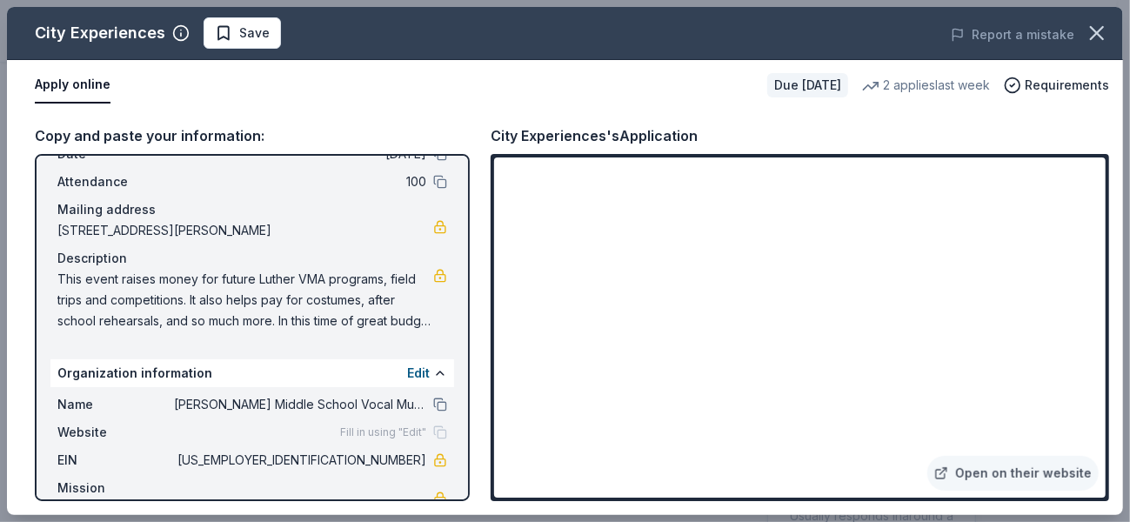
scroll to position [127, 0]
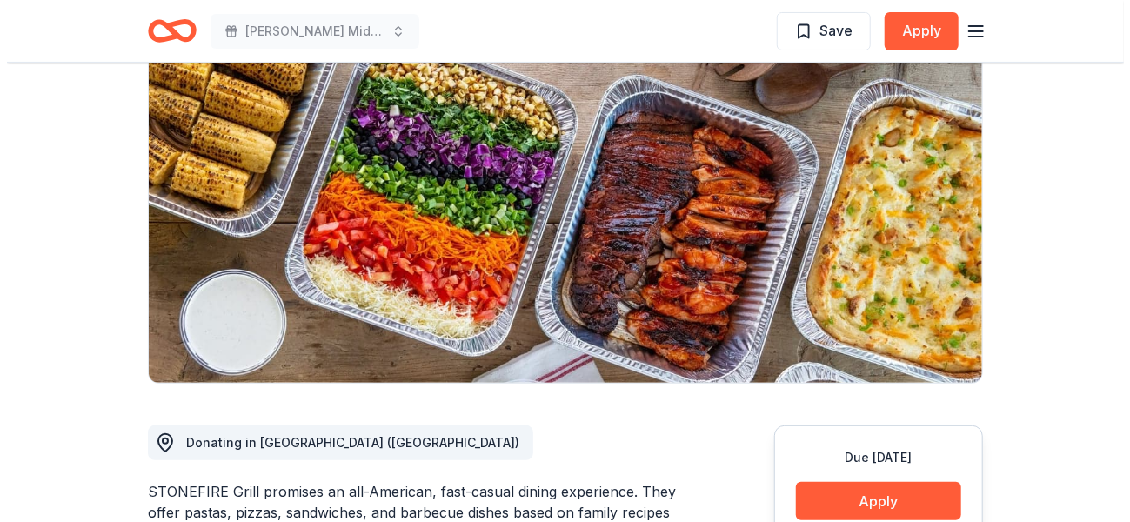
scroll to position [174, 0]
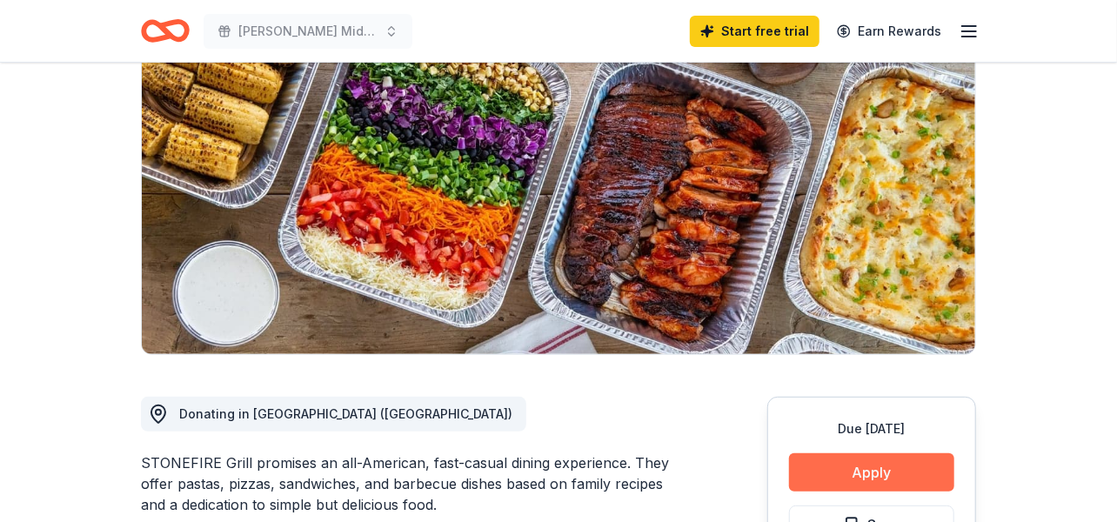
click at [886, 472] on button "Apply" at bounding box center [871, 472] width 165 height 38
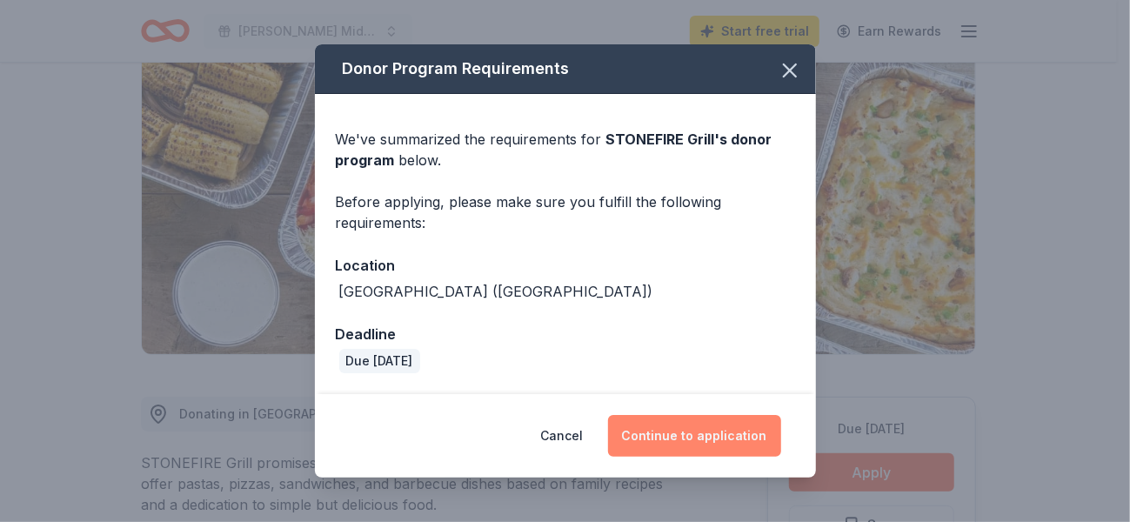
click at [696, 437] on button "Continue to application" at bounding box center [694, 436] width 173 height 42
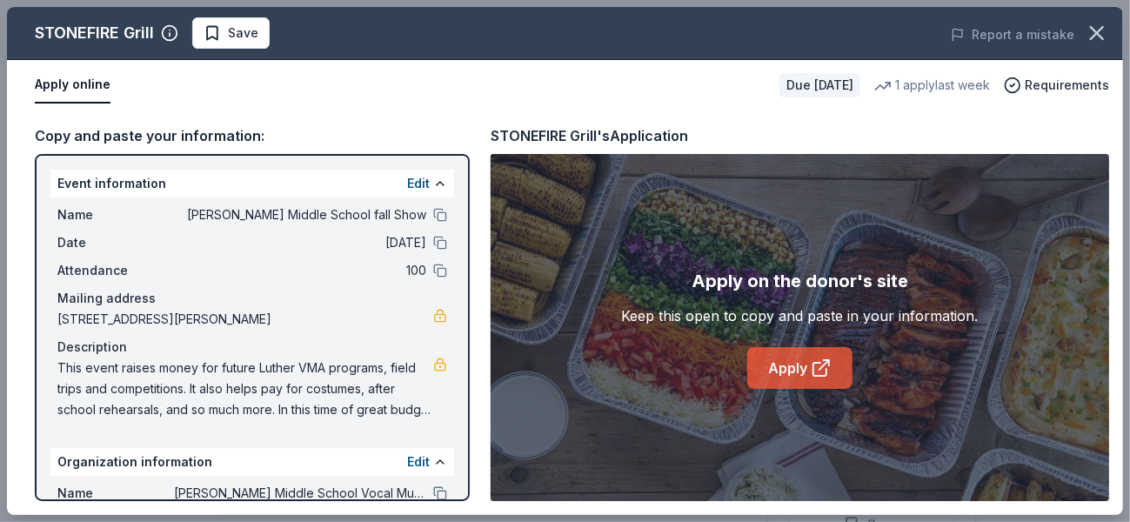
click at [785, 374] on link "Apply" at bounding box center [799, 368] width 105 height 42
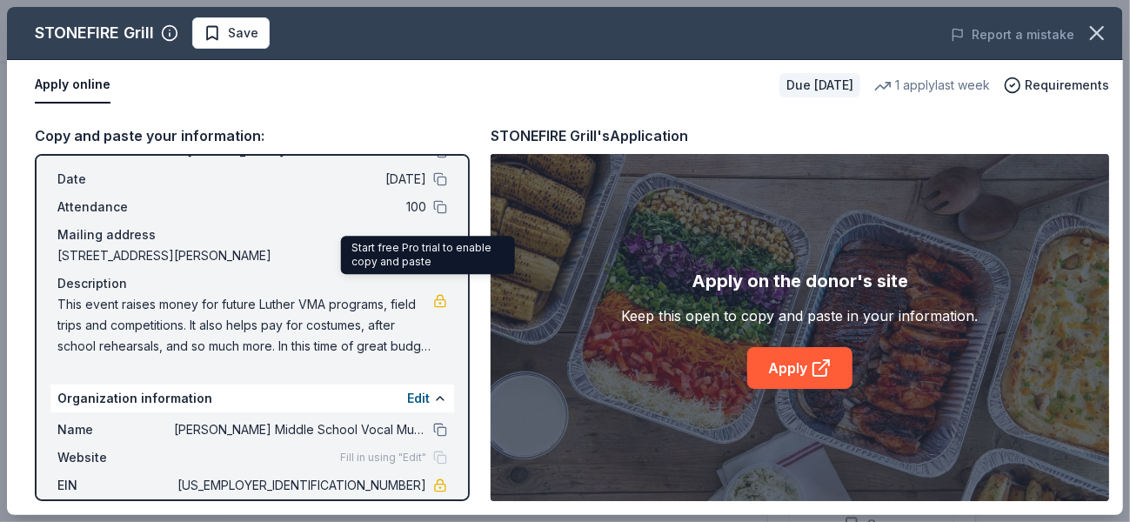
scroll to position [127, 0]
